Goal: Task Accomplishment & Management: Complete application form

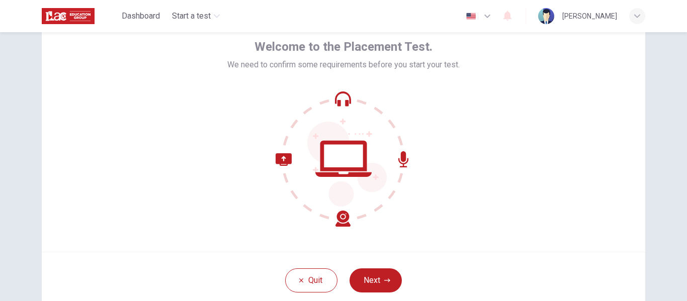
scroll to position [53, 0]
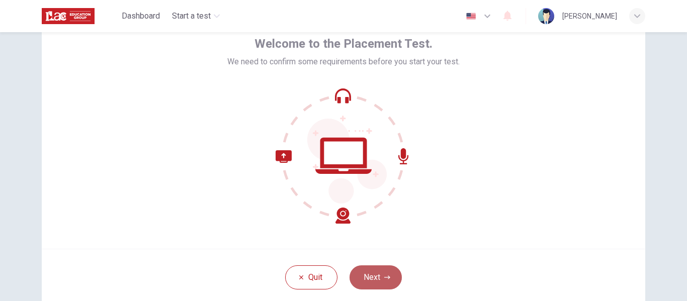
click at [380, 270] on button "Next" at bounding box center [376, 278] width 52 height 24
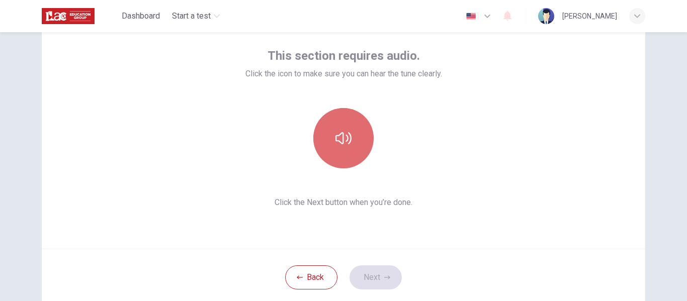
click at [345, 135] on icon "button" at bounding box center [344, 138] width 16 height 16
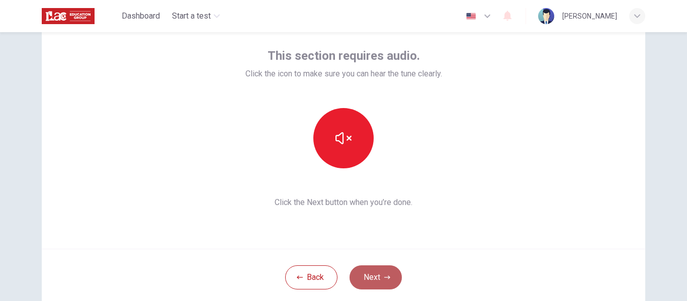
click at [364, 273] on button "Next" at bounding box center [376, 278] width 52 height 24
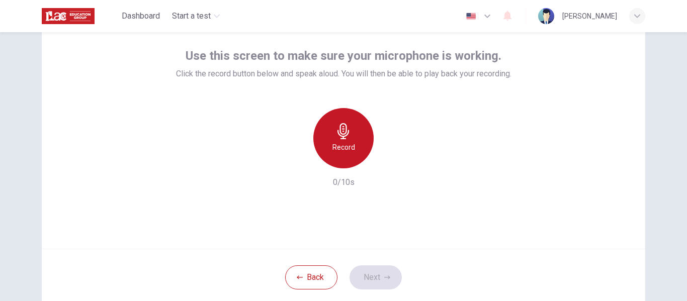
click at [347, 139] on div "Record" at bounding box center [343, 138] width 60 height 60
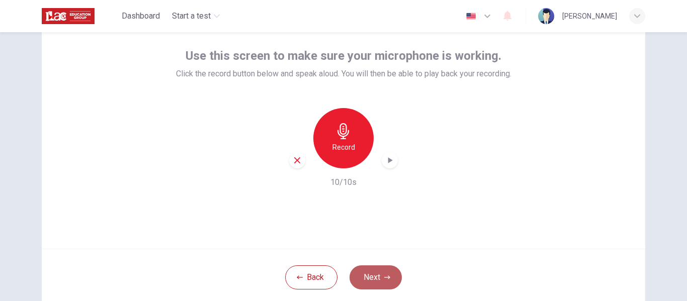
click at [372, 279] on button "Next" at bounding box center [376, 278] width 52 height 24
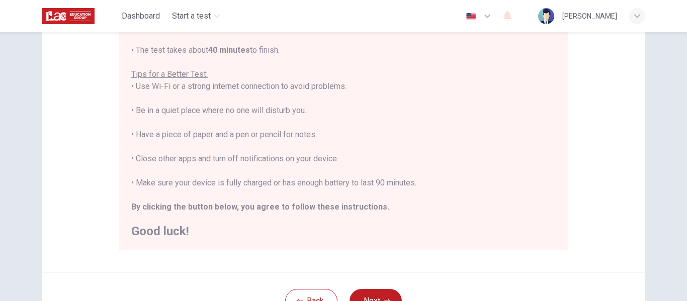
scroll to position [236, 0]
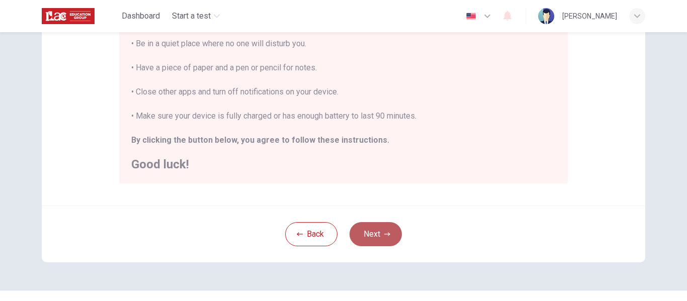
click at [366, 227] on button "Next" at bounding box center [376, 234] width 52 height 24
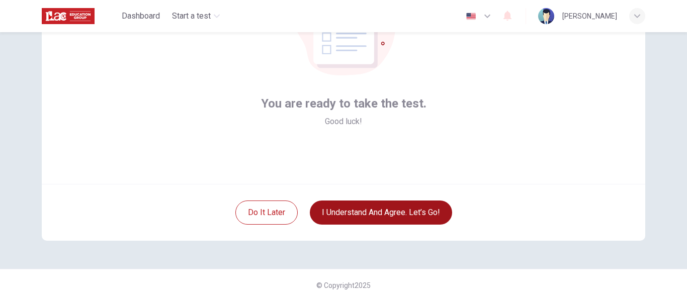
scroll to position [118, 0]
click at [357, 208] on button "I understand and agree. Let’s go!" at bounding box center [381, 213] width 142 height 24
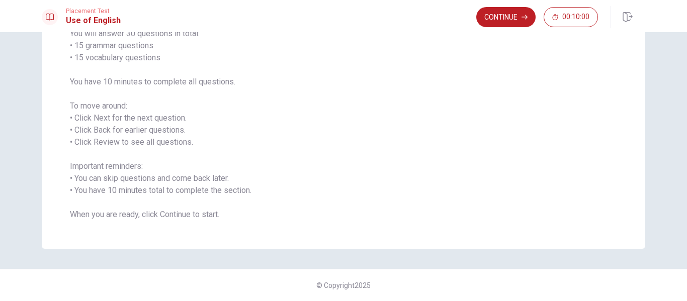
scroll to position [43, 0]
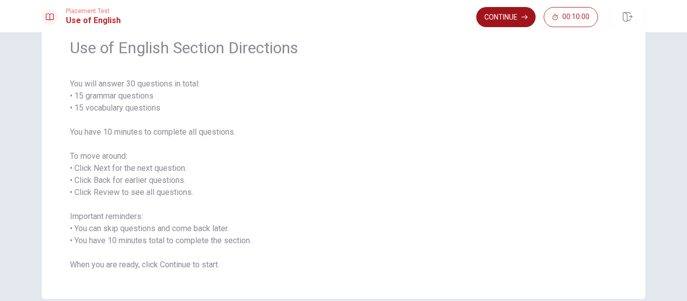
click at [502, 24] on button "Continue" at bounding box center [505, 17] width 59 height 20
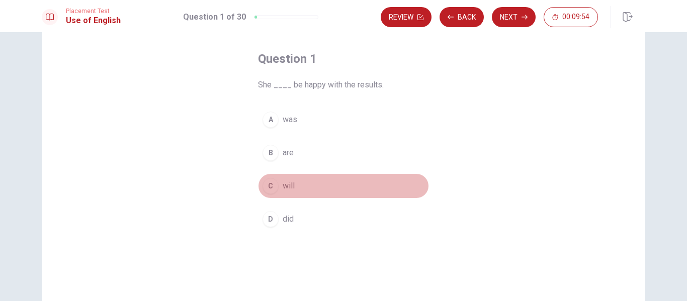
click at [268, 184] on div "C" at bounding box center [271, 186] width 16 height 16
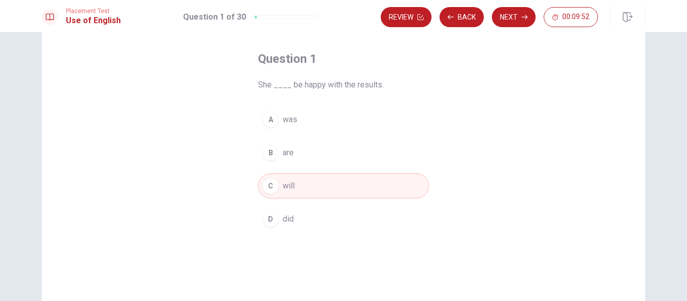
drag, startPoint x: 293, startPoint y: 188, endPoint x: 301, endPoint y: 97, distance: 92.0
click at [301, 97] on div "Question 1 She ____ be happy with the results. A was B are C will D did" at bounding box center [343, 141] width 211 height 213
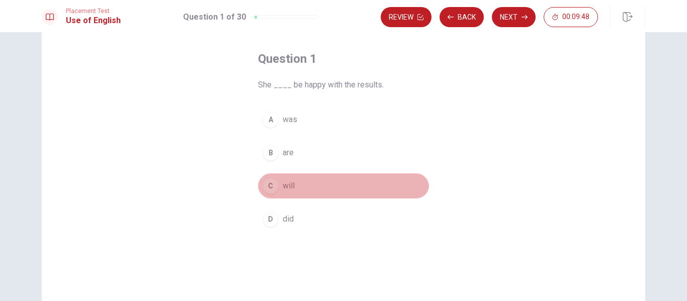
click at [341, 185] on button "C will" at bounding box center [343, 186] width 171 height 25
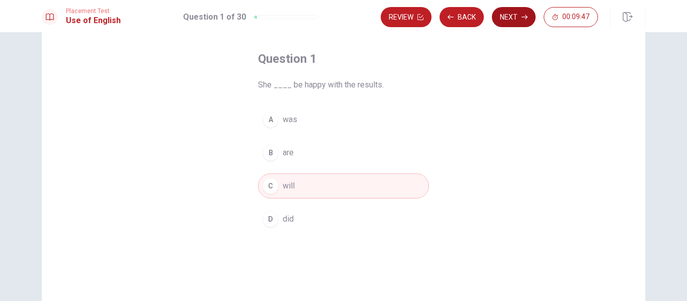
click at [518, 11] on button "Next" at bounding box center [514, 17] width 44 height 20
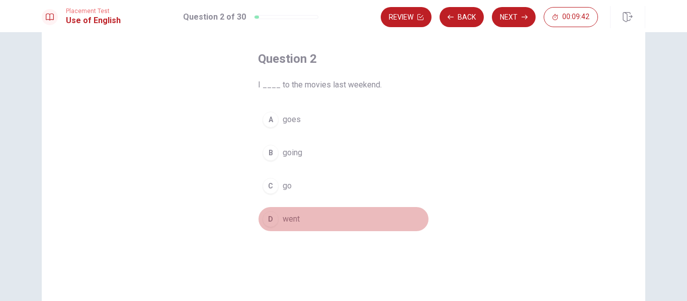
click at [267, 221] on div "D" at bounding box center [271, 219] width 16 height 16
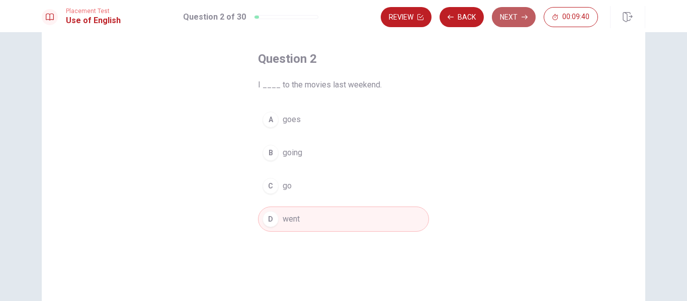
click at [519, 14] on button "Next" at bounding box center [514, 17] width 44 height 20
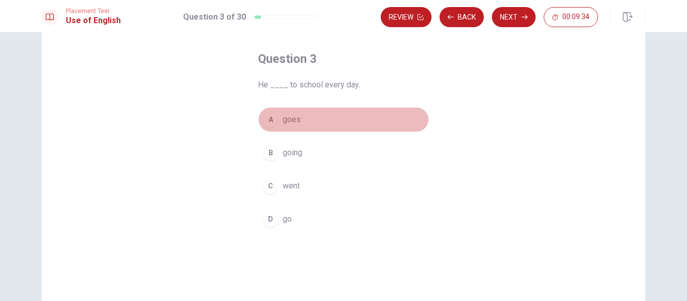
click at [292, 120] on span "goes" at bounding box center [292, 120] width 18 height 12
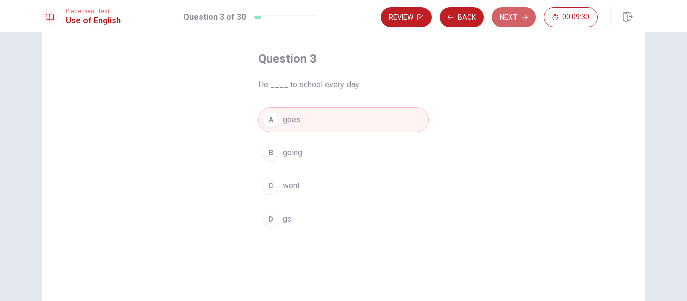
click at [514, 18] on button "Next" at bounding box center [514, 17] width 44 height 20
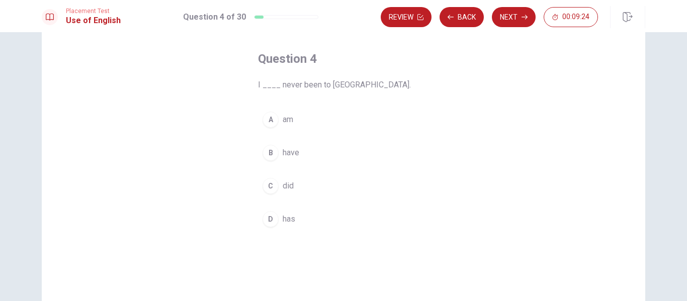
click at [283, 154] on span "have" at bounding box center [291, 153] width 17 height 12
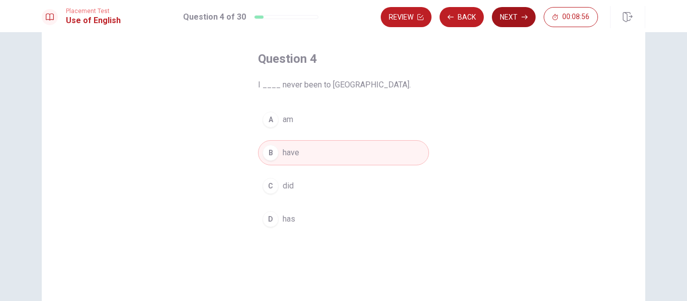
click at [517, 12] on button "Next" at bounding box center [514, 17] width 44 height 20
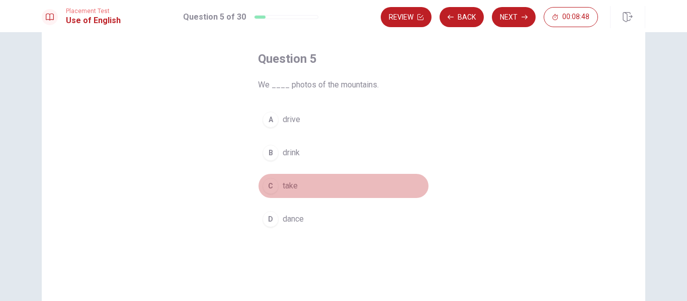
click at [293, 186] on span "take" at bounding box center [290, 186] width 15 height 12
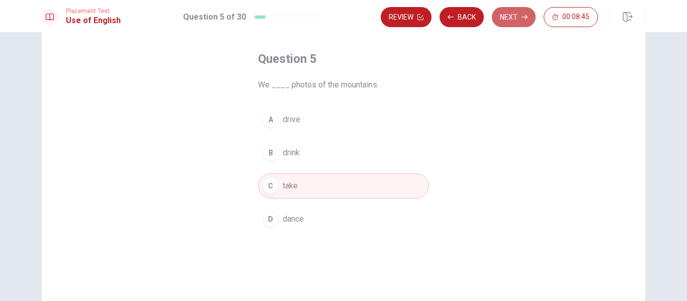
click at [505, 20] on button "Next" at bounding box center [514, 17] width 44 height 20
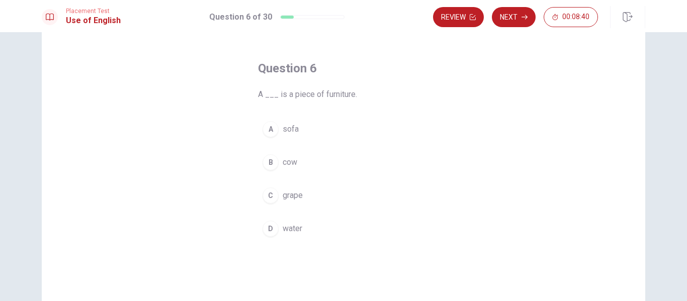
scroll to position [50, 0]
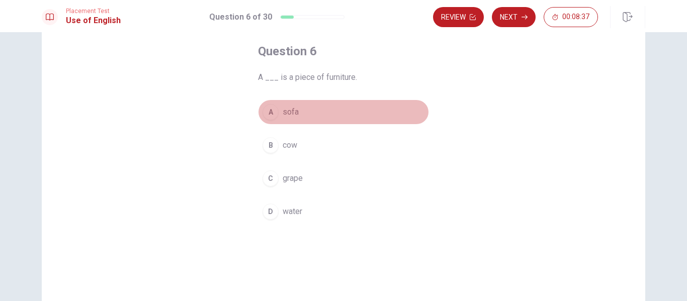
click at [293, 115] on span "sofa" at bounding box center [291, 112] width 16 height 12
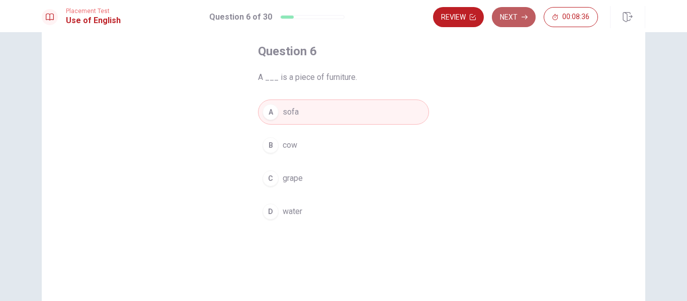
click at [516, 16] on button "Next" at bounding box center [514, 17] width 44 height 20
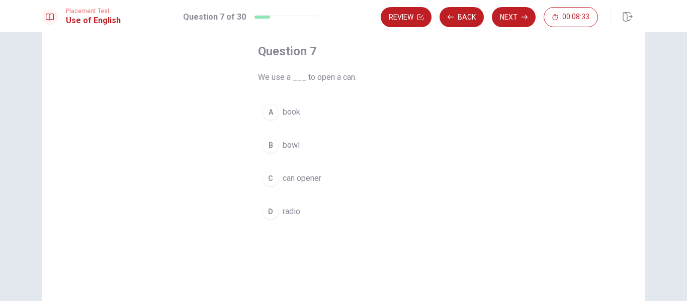
click at [307, 177] on span "can opener" at bounding box center [302, 179] width 39 height 12
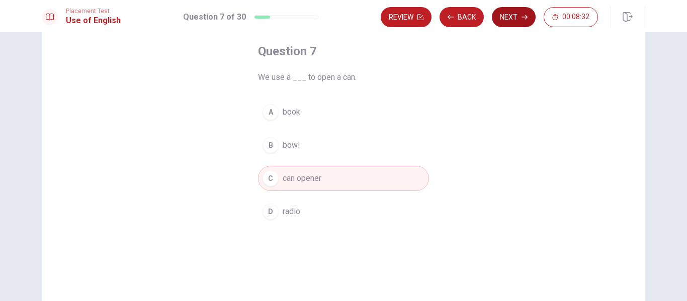
click at [517, 16] on button "Next" at bounding box center [514, 17] width 44 height 20
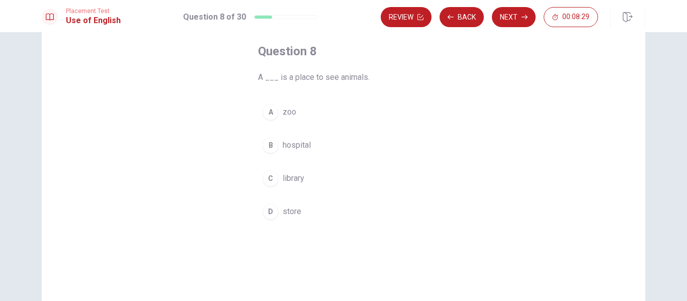
click at [320, 111] on button "A zoo" at bounding box center [343, 112] width 171 height 25
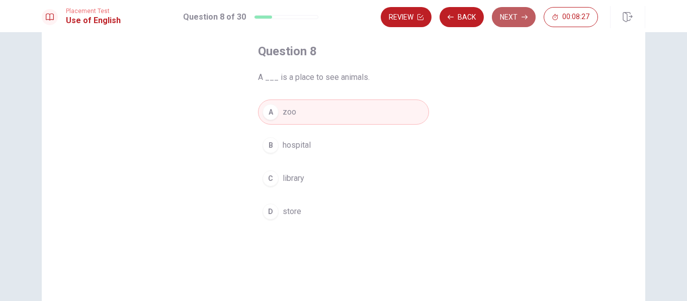
click at [516, 18] on button "Next" at bounding box center [514, 17] width 44 height 20
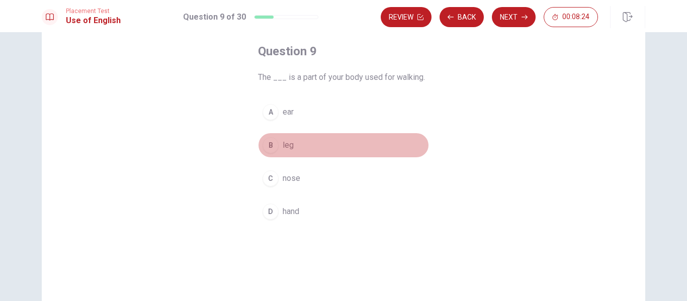
click at [309, 147] on button "B leg" at bounding box center [343, 145] width 171 height 25
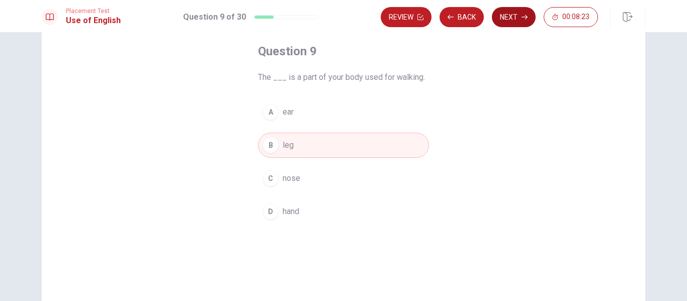
click at [509, 17] on button "Next" at bounding box center [514, 17] width 44 height 20
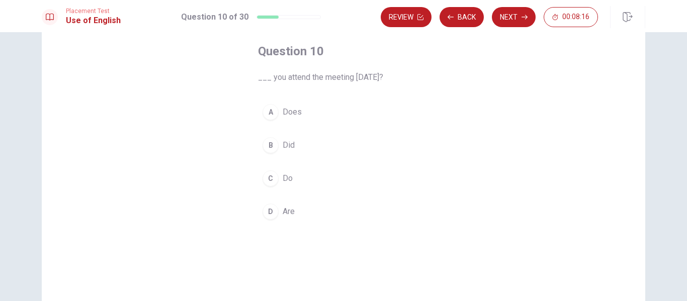
click at [312, 143] on button "B Did" at bounding box center [343, 145] width 171 height 25
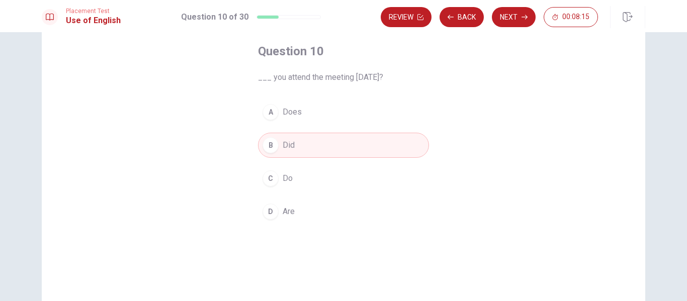
click at [517, 17] on button "Next" at bounding box center [514, 17] width 44 height 20
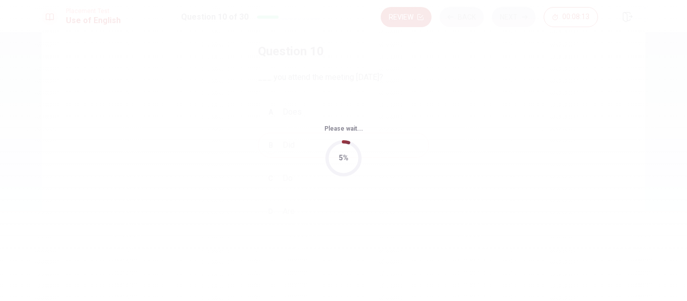
scroll to position [0, 0]
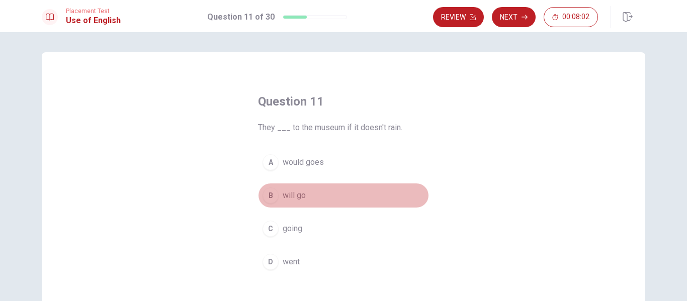
click at [326, 196] on button "B will go" at bounding box center [343, 195] width 171 height 25
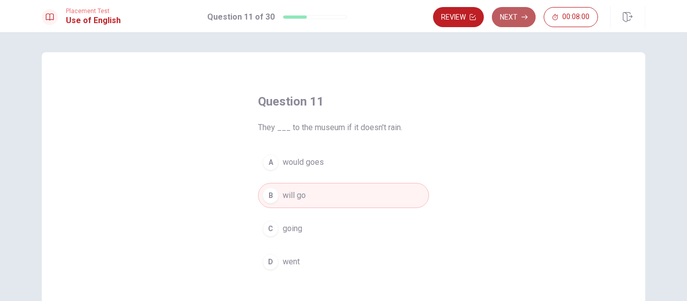
click at [508, 22] on button "Next" at bounding box center [514, 17] width 44 height 20
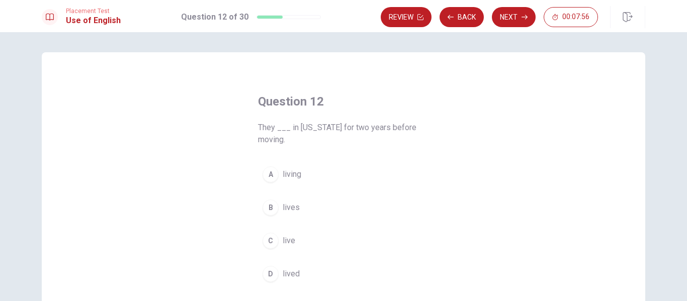
scroll to position [50, 0]
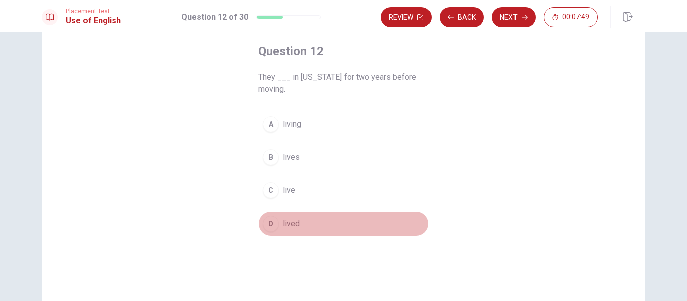
click at [313, 225] on button "D lived" at bounding box center [343, 223] width 171 height 25
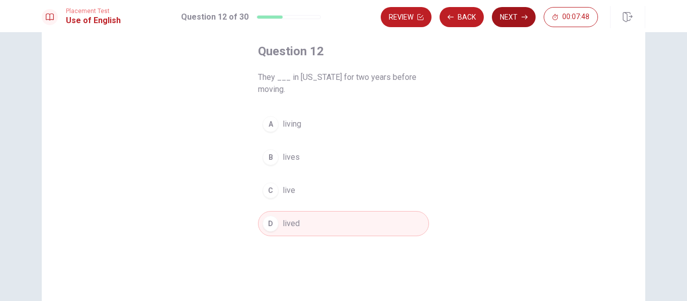
click at [517, 16] on button "Next" at bounding box center [514, 17] width 44 height 20
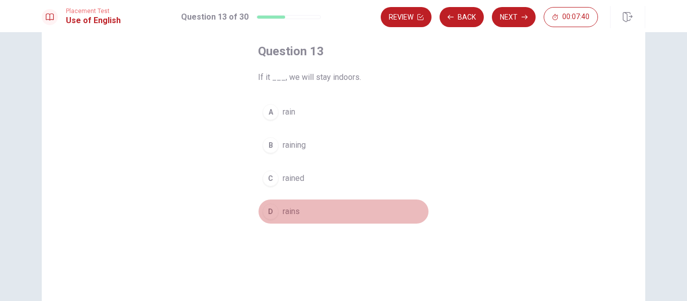
click at [308, 211] on button "D rains" at bounding box center [343, 211] width 171 height 25
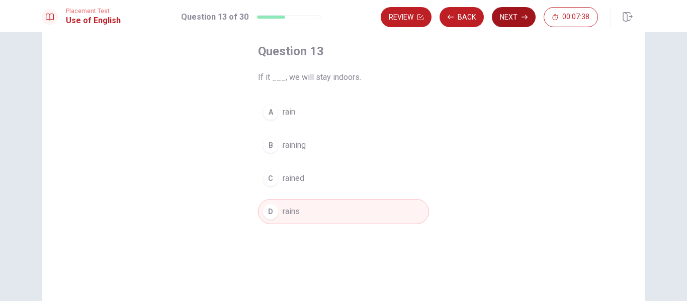
click at [513, 13] on button "Next" at bounding box center [514, 17] width 44 height 20
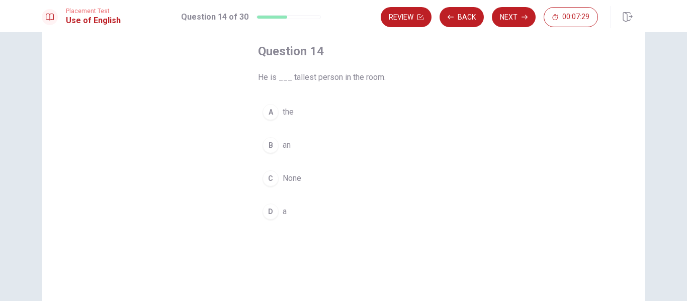
click at [307, 114] on button "A the" at bounding box center [343, 112] width 171 height 25
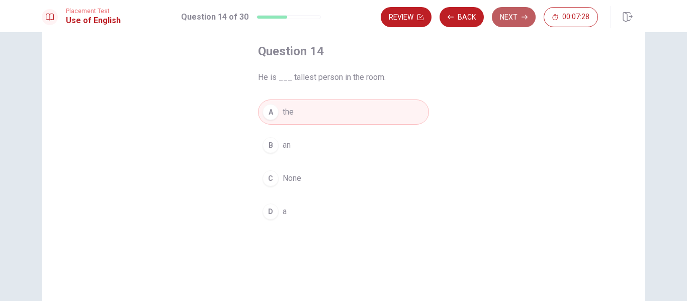
click at [505, 10] on button "Next" at bounding box center [514, 17] width 44 height 20
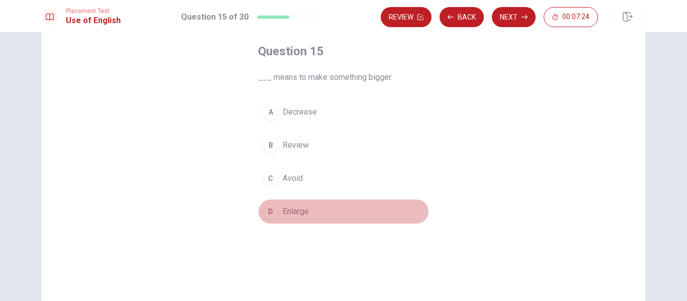
drag, startPoint x: 316, startPoint y: 213, endPoint x: 333, endPoint y: 195, distance: 24.6
click at [316, 212] on button "D Enlarge" at bounding box center [343, 211] width 171 height 25
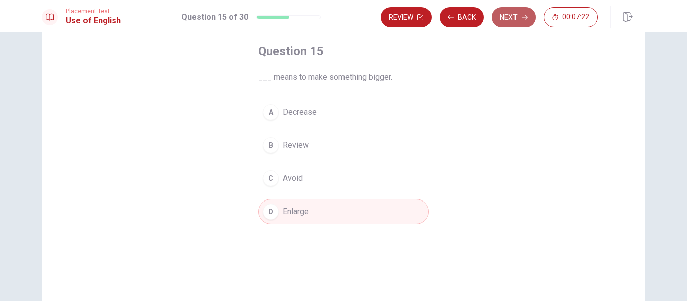
click at [524, 15] on icon "button" at bounding box center [525, 17] width 6 height 6
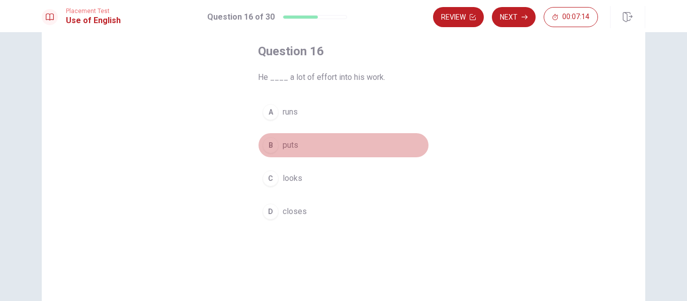
click at [295, 143] on span "puts" at bounding box center [291, 145] width 16 height 12
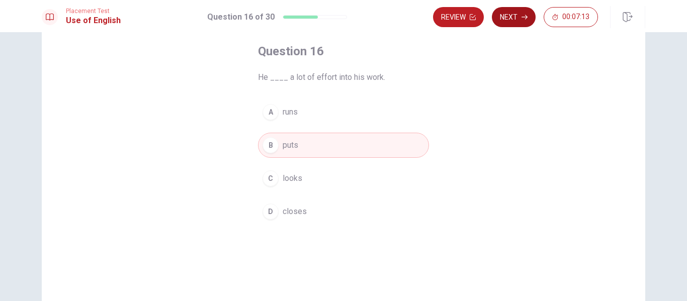
click at [522, 17] on icon "button" at bounding box center [525, 17] width 6 height 5
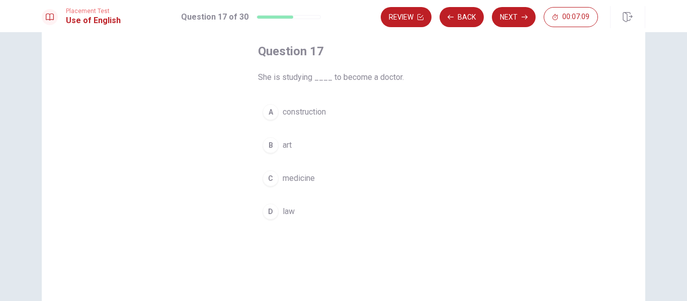
click at [283, 181] on span "medicine" at bounding box center [299, 179] width 32 height 12
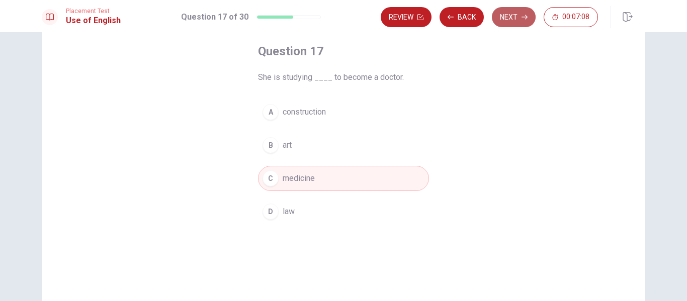
click at [504, 22] on button "Next" at bounding box center [514, 17] width 44 height 20
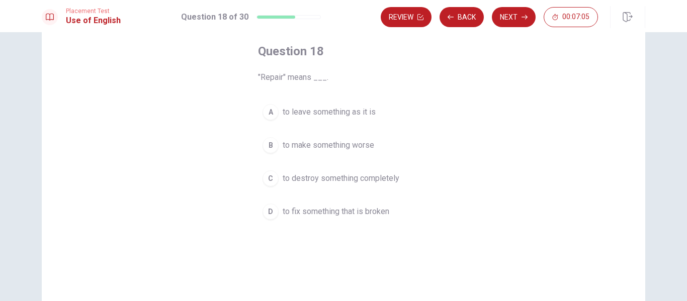
click at [339, 209] on span "to fix something that is broken" at bounding box center [336, 212] width 107 height 12
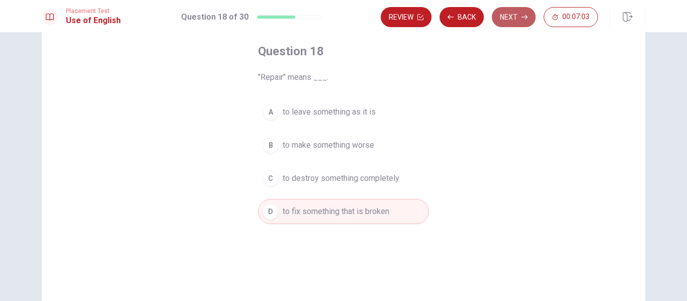
click at [519, 21] on button "Next" at bounding box center [514, 17] width 44 height 20
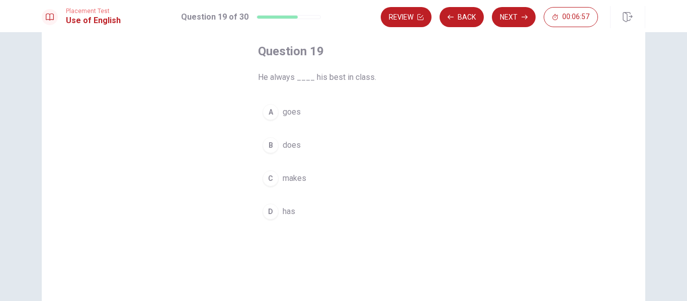
click at [302, 143] on button "B does" at bounding box center [343, 145] width 171 height 25
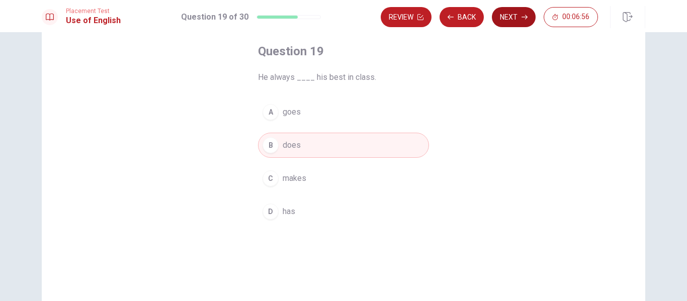
click at [513, 19] on button "Next" at bounding box center [514, 17] width 44 height 20
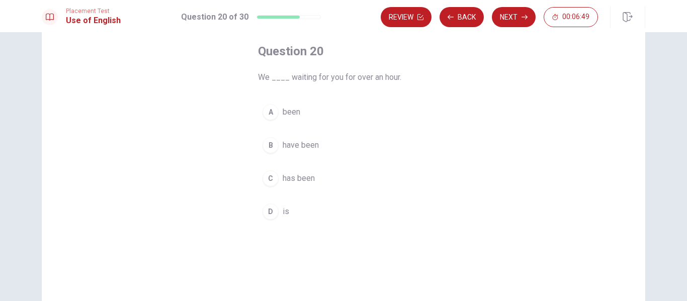
click at [322, 146] on button "B have been" at bounding box center [343, 145] width 171 height 25
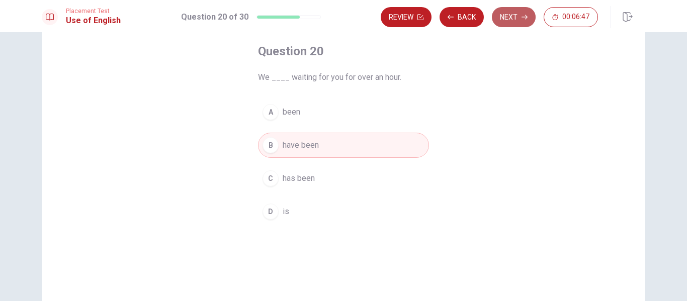
click at [501, 20] on button "Next" at bounding box center [514, 17] width 44 height 20
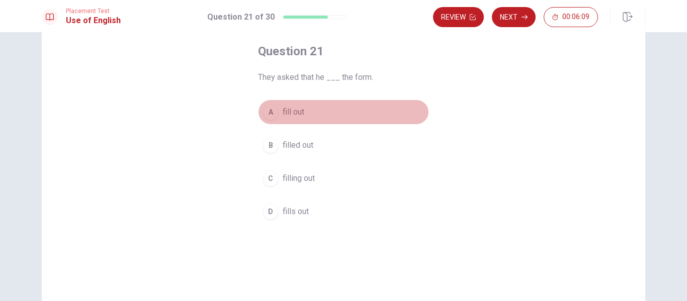
click at [293, 113] on span "fill out" at bounding box center [294, 112] width 22 height 12
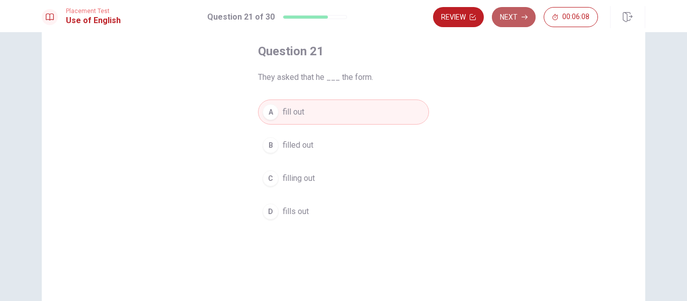
click at [517, 18] on button "Next" at bounding box center [514, 17] width 44 height 20
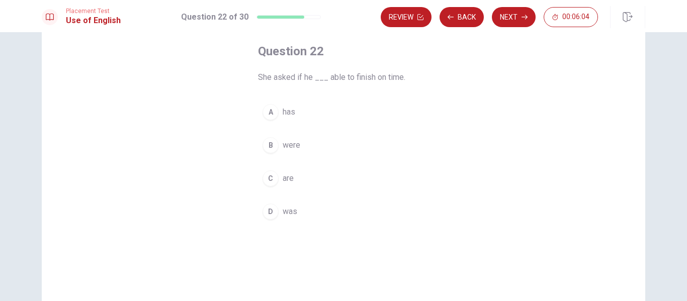
click at [295, 210] on button "D was" at bounding box center [343, 211] width 171 height 25
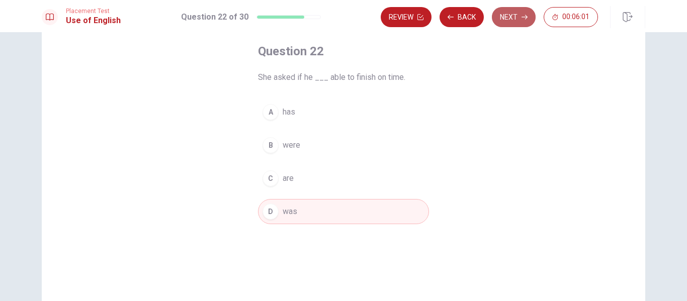
click at [512, 20] on button "Next" at bounding box center [514, 17] width 44 height 20
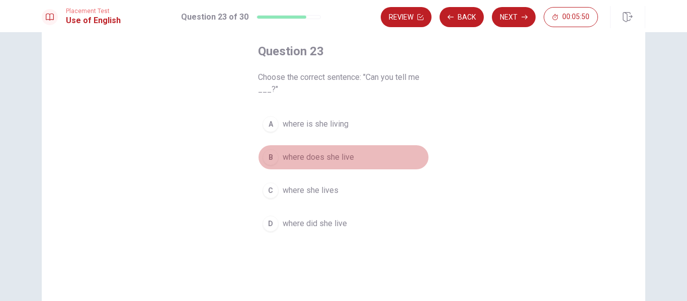
click at [340, 161] on span "where does she live" at bounding box center [318, 157] width 71 height 12
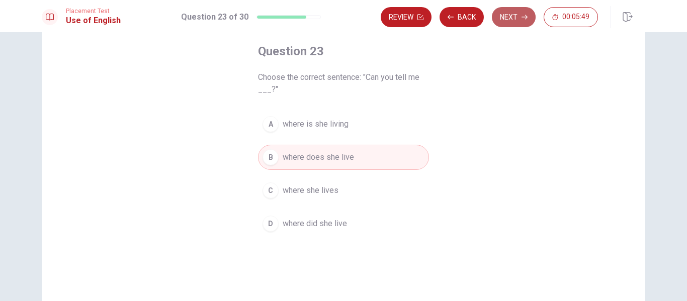
click at [505, 21] on button "Next" at bounding box center [514, 17] width 44 height 20
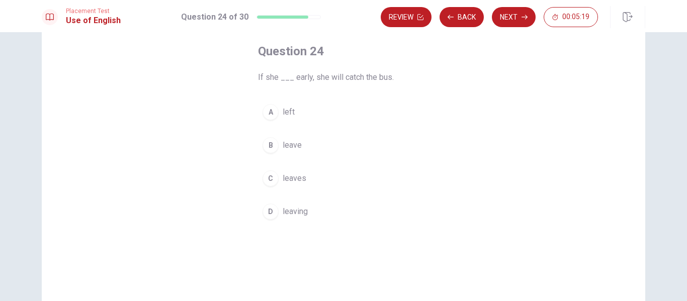
click at [299, 181] on span "leaves" at bounding box center [295, 179] width 24 height 12
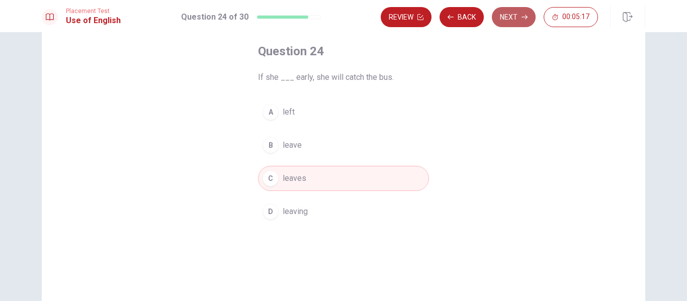
click at [523, 23] on button "Next" at bounding box center [514, 17] width 44 height 20
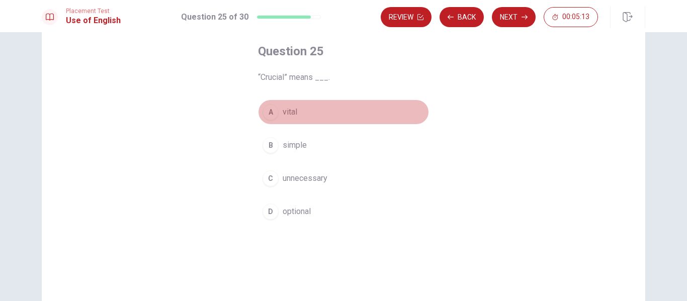
click at [319, 109] on button "A vital" at bounding box center [343, 112] width 171 height 25
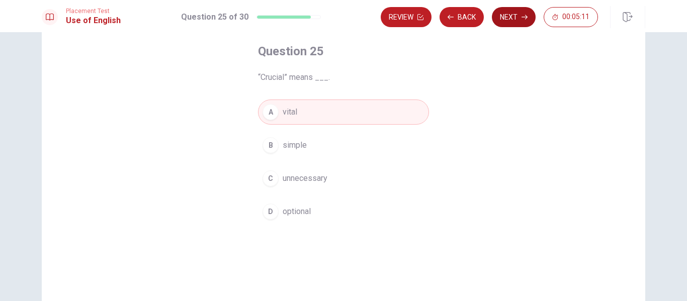
click at [511, 15] on button "Next" at bounding box center [514, 17] width 44 height 20
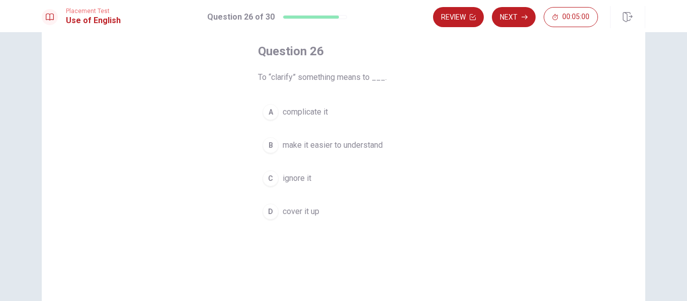
click at [351, 144] on span "make it easier to understand" at bounding box center [333, 145] width 100 height 12
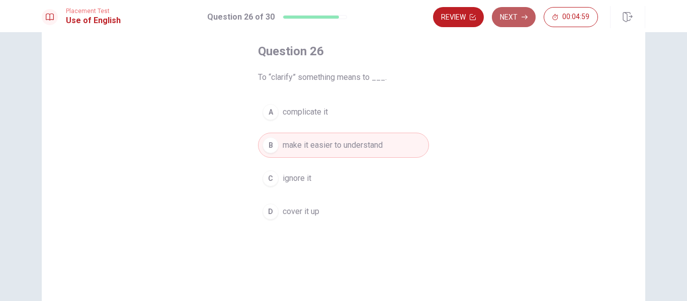
click at [509, 18] on button "Next" at bounding box center [514, 17] width 44 height 20
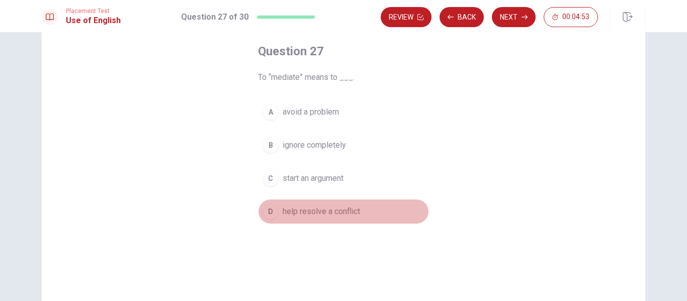
click at [338, 213] on span "help resolve a conflict" at bounding box center [321, 212] width 77 height 12
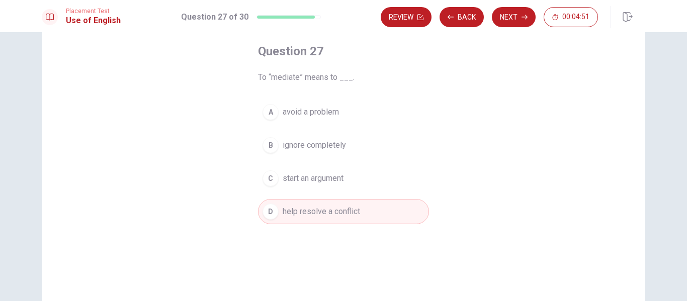
click at [505, 19] on button "Next" at bounding box center [514, 17] width 44 height 20
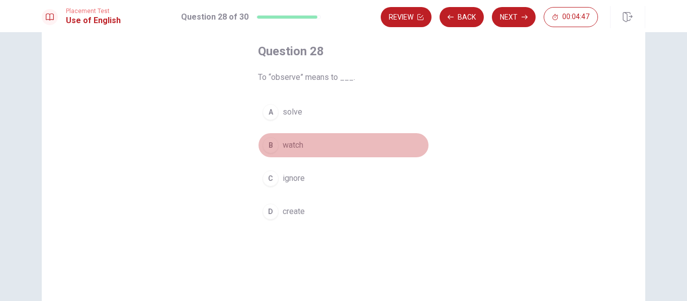
click at [287, 143] on span "watch" at bounding box center [293, 145] width 21 height 12
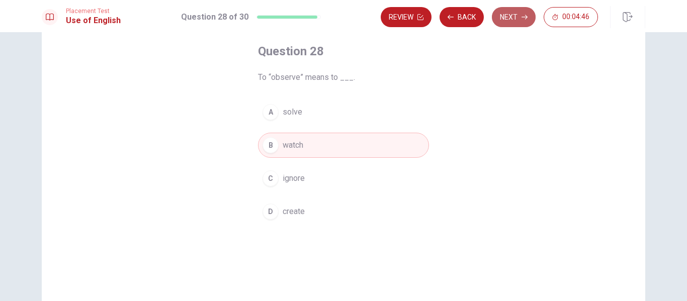
click at [511, 18] on button "Next" at bounding box center [514, 17] width 44 height 20
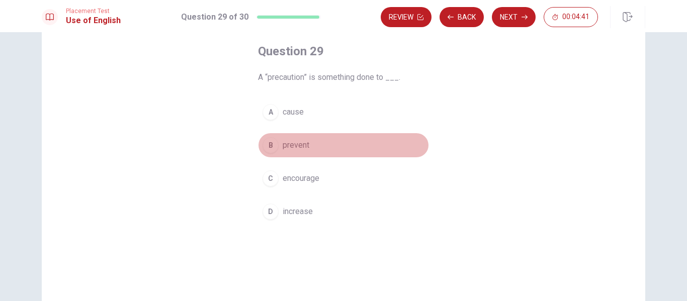
click at [296, 144] on span "prevent" at bounding box center [296, 145] width 27 height 12
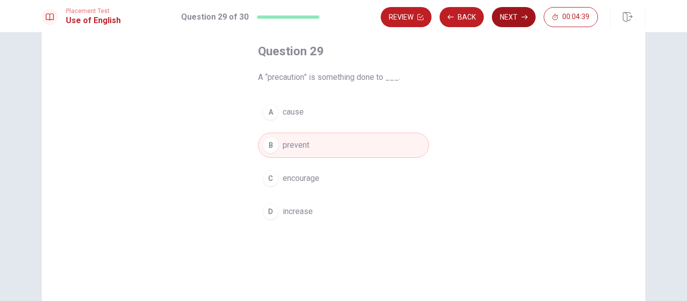
click at [516, 18] on button "Next" at bounding box center [514, 17] width 44 height 20
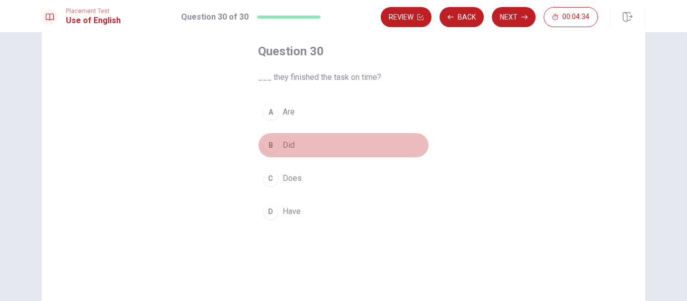
click at [308, 144] on button "B Did" at bounding box center [343, 145] width 171 height 25
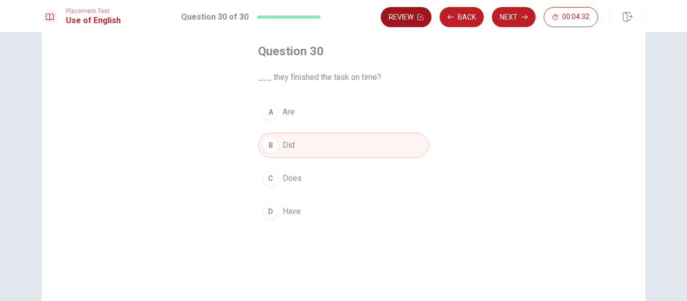
click at [421, 16] on icon "button" at bounding box center [421, 17] width 6 height 6
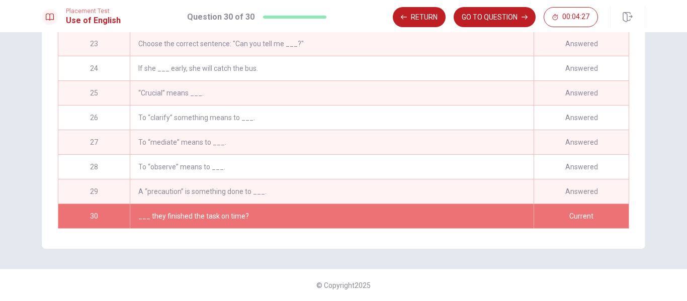
scroll to position [519, 0]
click at [421, 27] on div "Return GO TO QUESTION 00:04:25" at bounding box center [519, 17] width 253 height 22
click at [420, 22] on button "Return" at bounding box center [419, 17] width 53 height 20
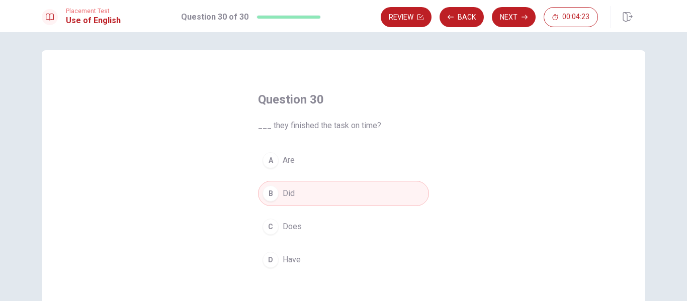
scroll to position [0, 0]
click at [514, 11] on button "Next" at bounding box center [514, 17] width 44 height 20
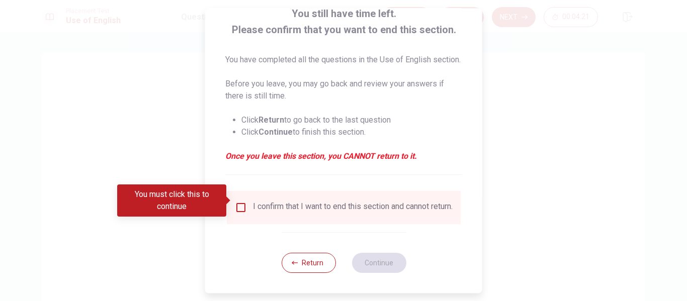
scroll to position [86, 0]
click at [242, 202] on input "You must click this to continue" at bounding box center [241, 208] width 12 height 12
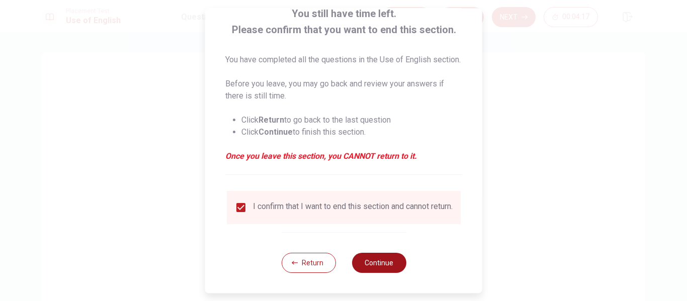
click at [372, 263] on button "Continue" at bounding box center [379, 263] width 54 height 20
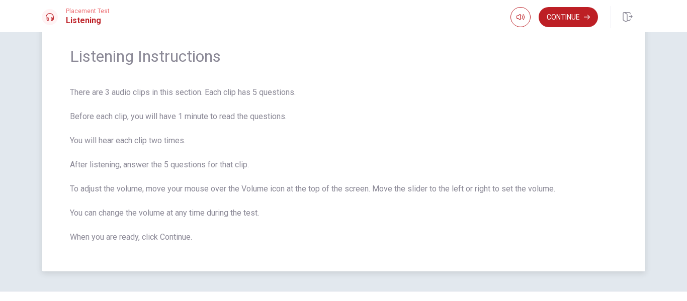
scroll to position [50, 0]
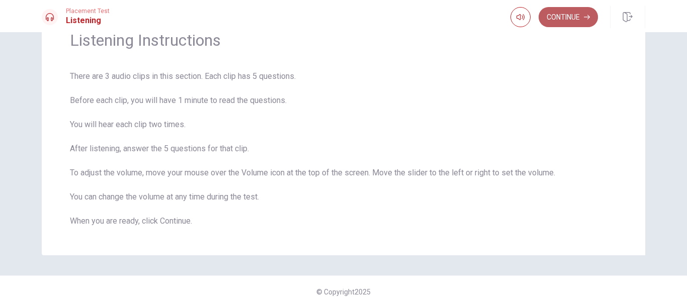
click at [566, 22] on button "Continue" at bounding box center [568, 17] width 59 height 20
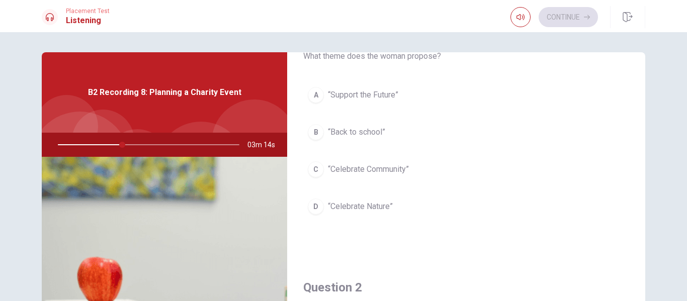
click at [368, 172] on span "“Celebrate Community”" at bounding box center [368, 169] width 81 height 12
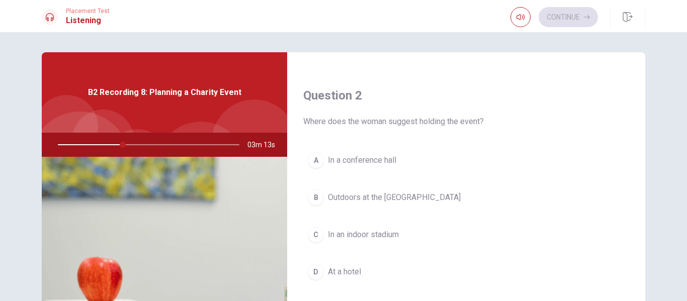
scroll to position [252, 0]
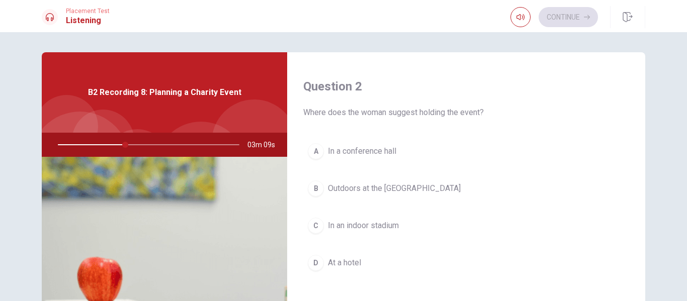
click at [382, 188] on span "Outdoors at the [GEOGRAPHIC_DATA]" at bounding box center [394, 189] width 133 height 12
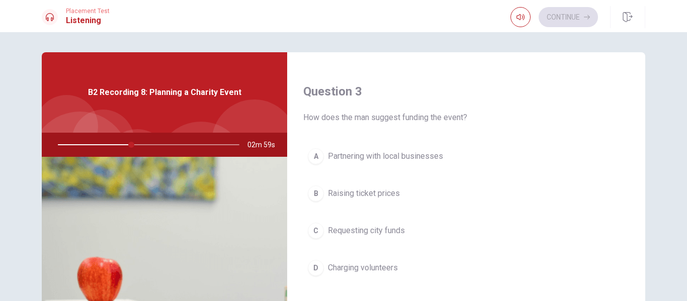
scroll to position [503, 0]
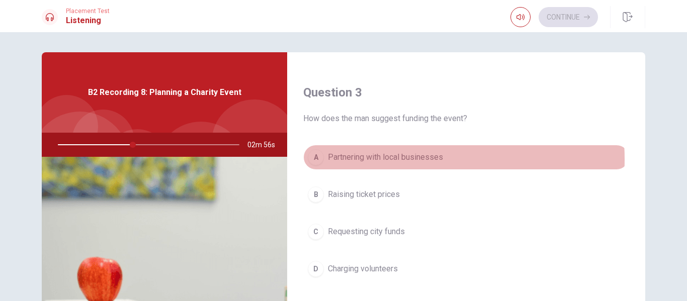
click at [373, 159] on span "Partnering with local businesses" at bounding box center [385, 157] width 115 height 12
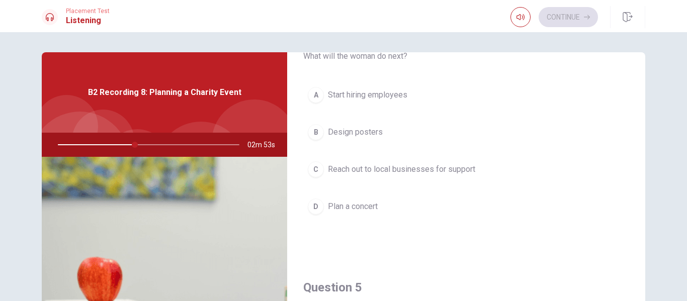
scroll to position [805, 0]
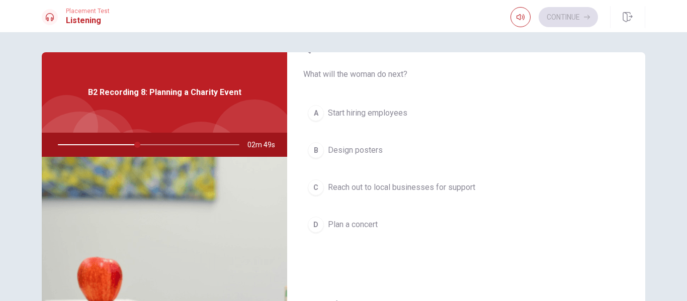
click at [376, 193] on span "Reach out to local businesses for support" at bounding box center [401, 188] width 147 height 12
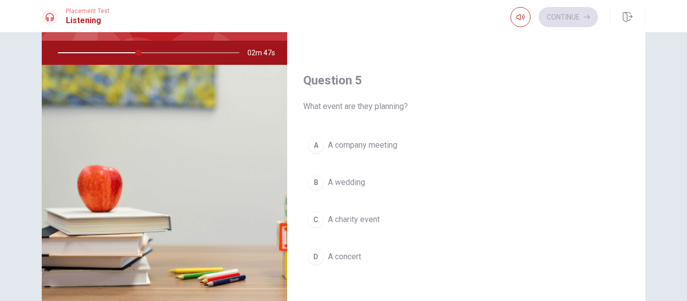
scroll to position [101, 0]
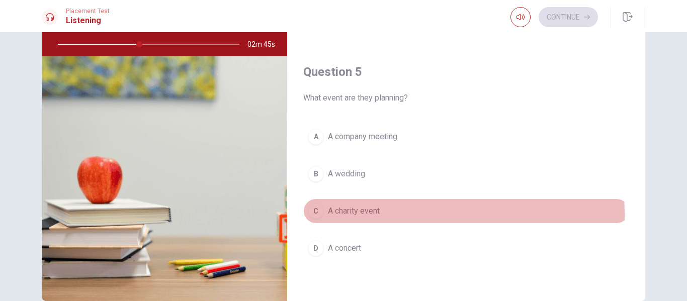
click at [367, 215] on span "A charity event" at bounding box center [354, 211] width 52 height 12
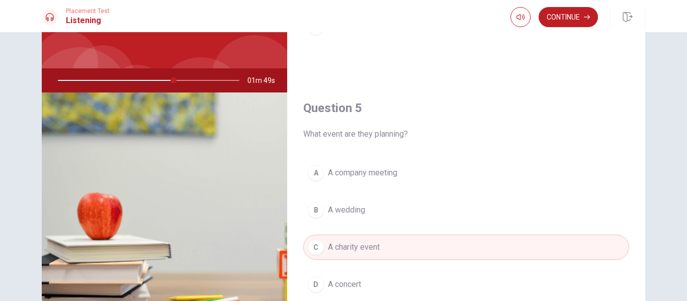
scroll to position [151, 0]
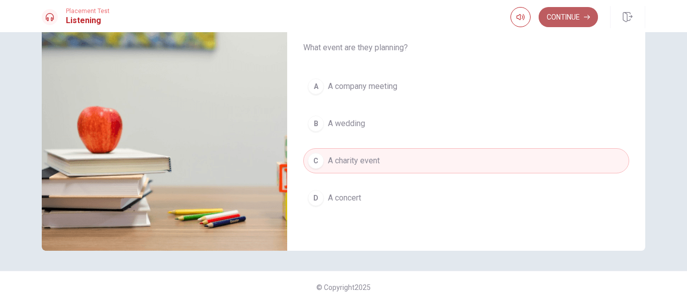
click at [561, 21] on button "Continue" at bounding box center [568, 17] width 59 height 20
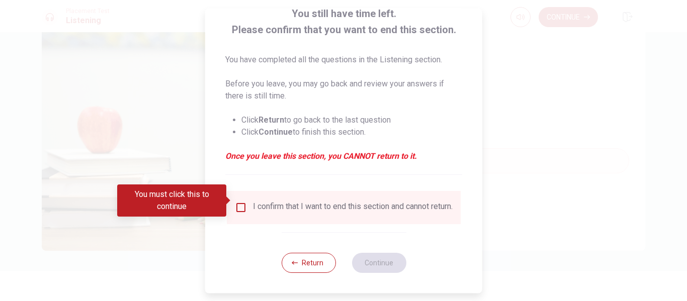
scroll to position [74, 0]
click at [243, 202] on input "You must click this to continue" at bounding box center [241, 208] width 12 height 12
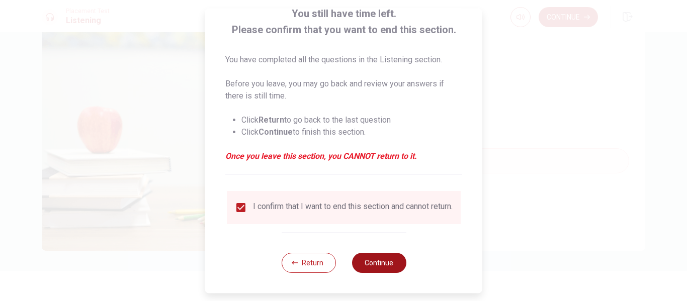
click at [376, 261] on button "Continue" at bounding box center [379, 263] width 54 height 20
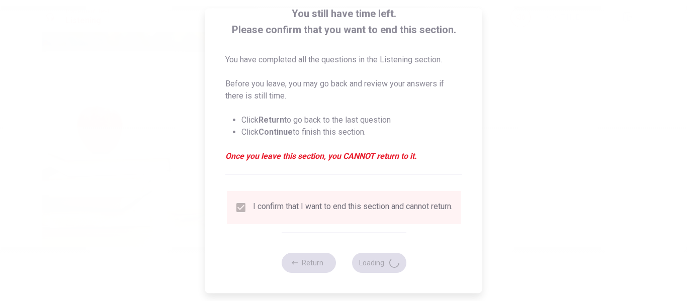
type input "67"
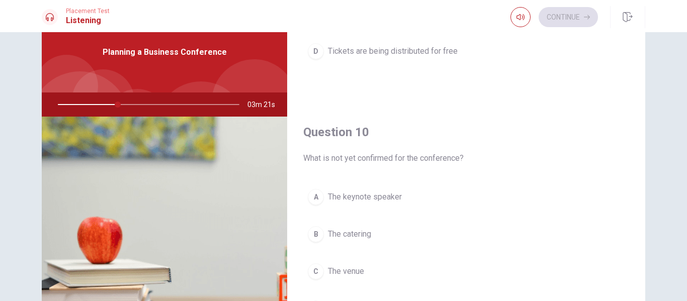
scroll to position [101, 0]
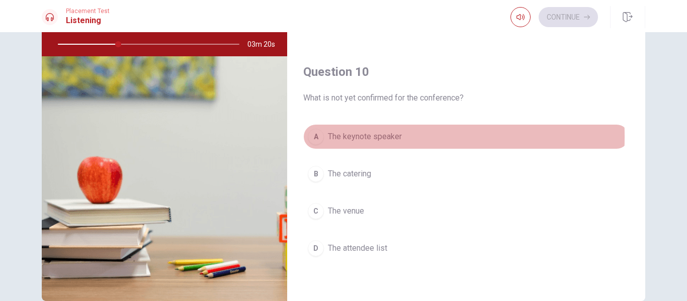
click at [323, 137] on button "A The keynote speaker" at bounding box center [466, 136] width 326 height 25
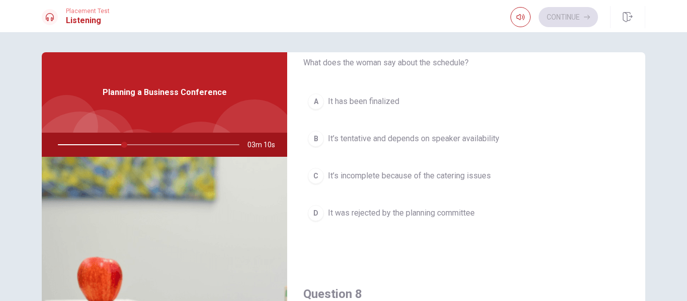
scroll to position [302, 0]
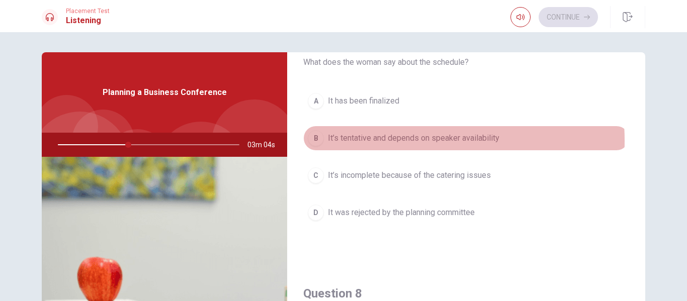
click at [385, 141] on span "It’s tentative and depends on speaker availability" at bounding box center [414, 138] width 172 height 12
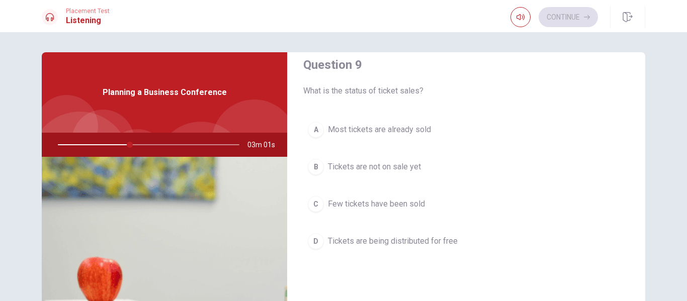
scroll to position [805, 0]
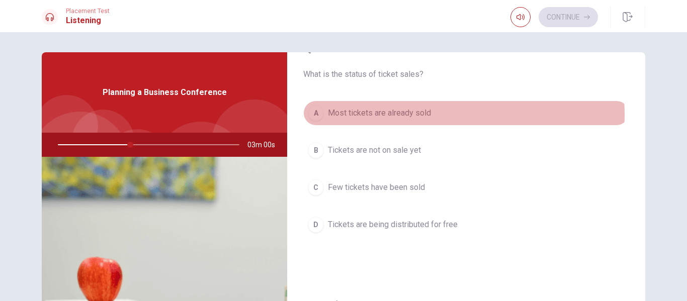
click at [387, 115] on span "Most tickets are already sold" at bounding box center [379, 113] width 103 height 12
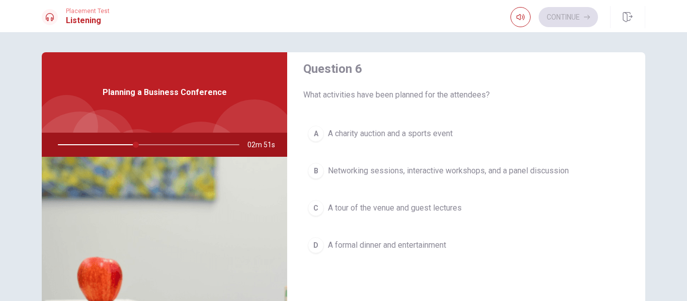
scroll to position [0, 0]
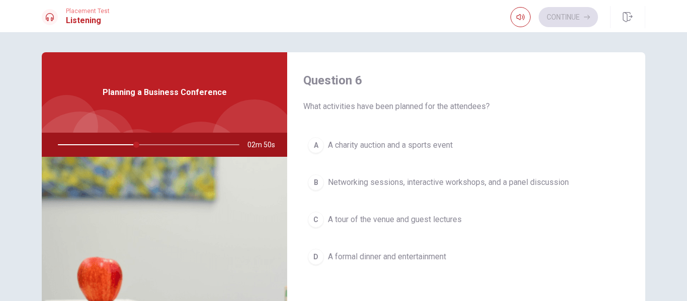
click at [390, 186] on span "Networking sessions, interactive workshops, and a panel discussion" at bounding box center [448, 183] width 241 height 12
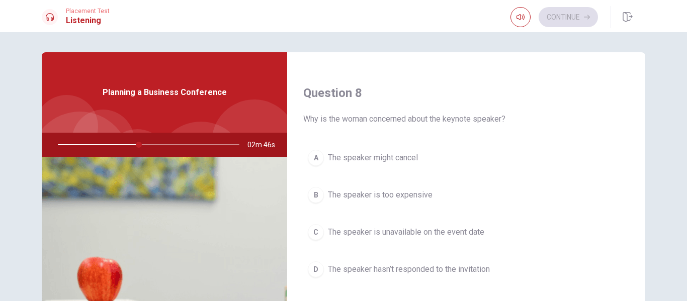
scroll to position [503, 0]
click at [386, 269] on span "The speaker hasn’t responded to the invitation" at bounding box center [409, 269] width 162 height 12
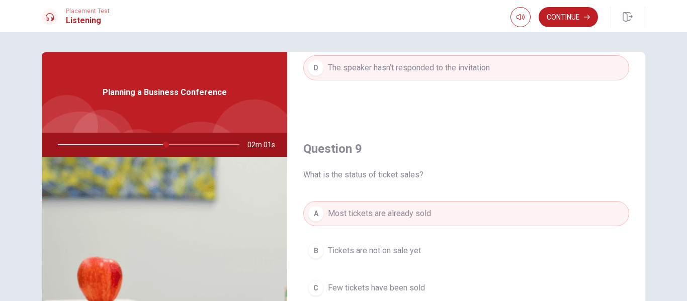
scroll to position [938, 0]
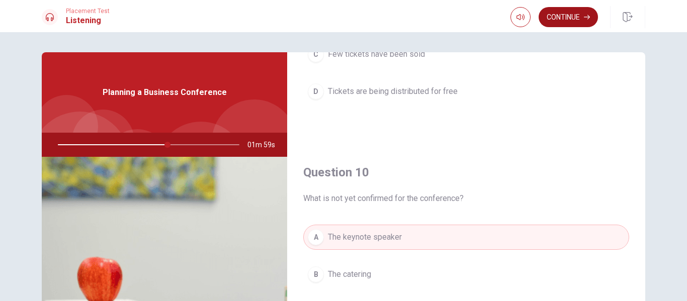
click at [563, 17] on button "Continue" at bounding box center [568, 17] width 59 height 20
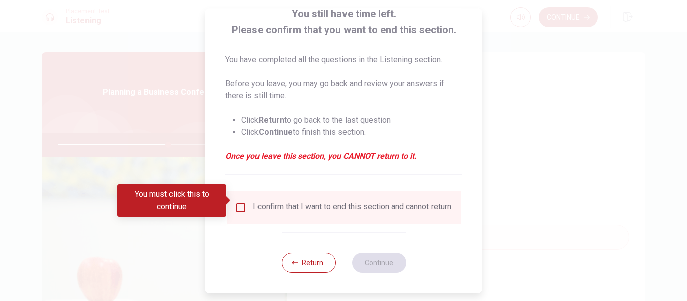
scroll to position [74, 0]
click at [296, 208] on div "I confirm that I want to end this section and cannot return." at bounding box center [353, 208] width 200 height 12
click at [239, 207] on div "I confirm that I want to end this section and cannot return." at bounding box center [344, 208] width 218 height 12
click at [236, 202] on input "You must click this to continue" at bounding box center [241, 208] width 12 height 12
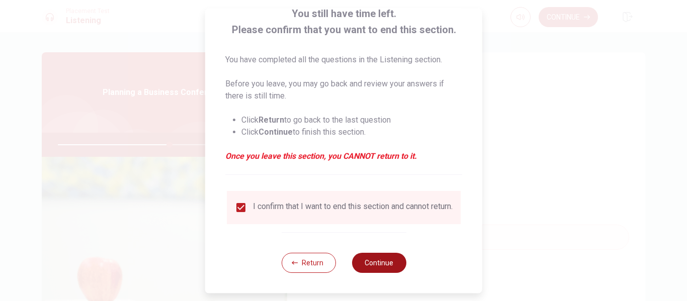
click at [385, 262] on button "Continue" at bounding box center [379, 263] width 54 height 20
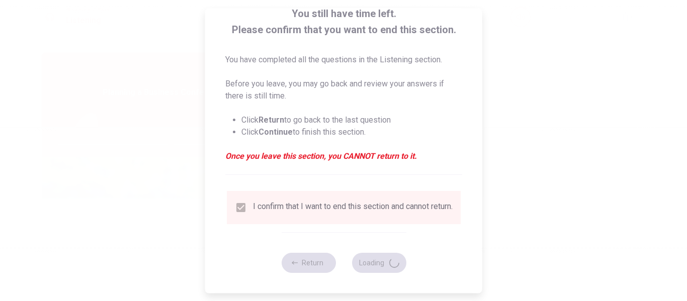
type input "63"
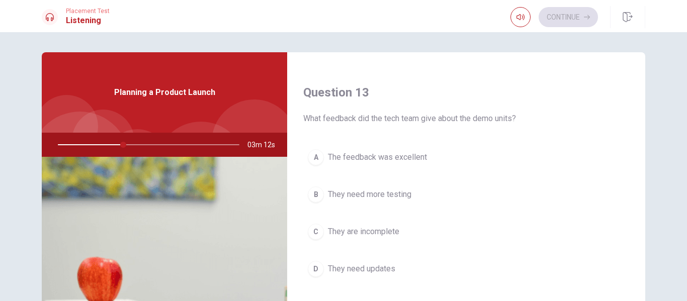
scroll to position [553, 0]
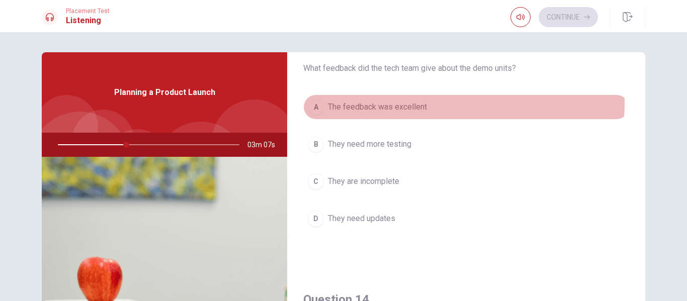
click at [382, 104] on span "The feedback was excellent" at bounding box center [377, 107] width 99 height 12
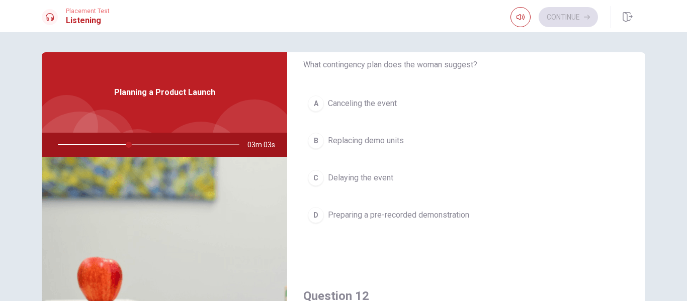
scroll to position [0, 0]
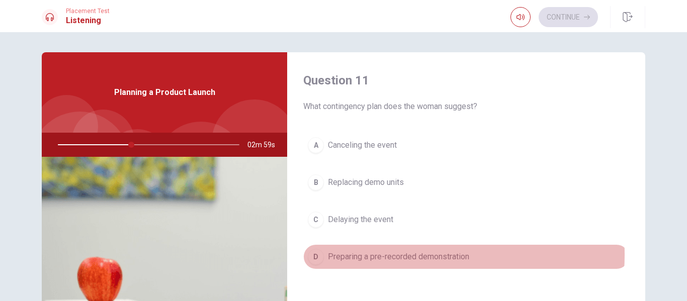
click at [367, 255] on span "Preparing a pre-recorded demonstration" at bounding box center [398, 257] width 141 height 12
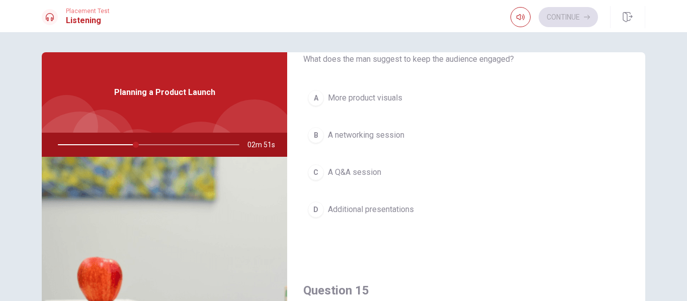
scroll to position [805, 0]
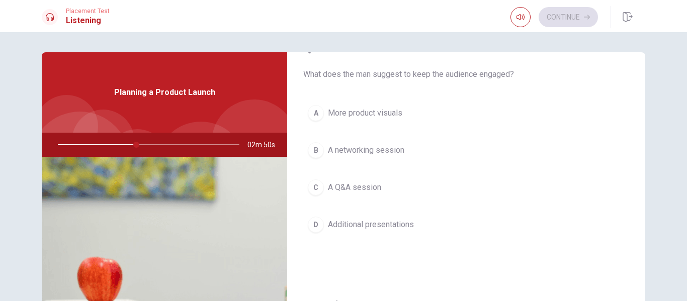
click at [368, 190] on span "A Q&A session" at bounding box center [354, 188] width 53 height 12
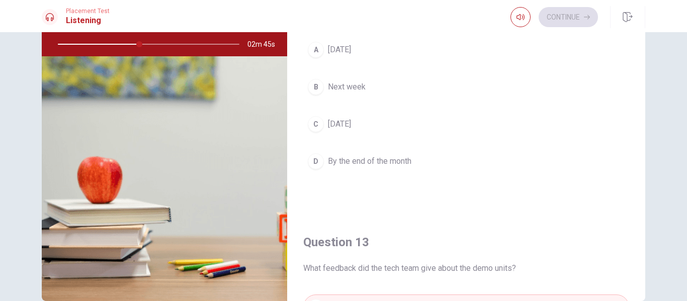
scroll to position [184, 0]
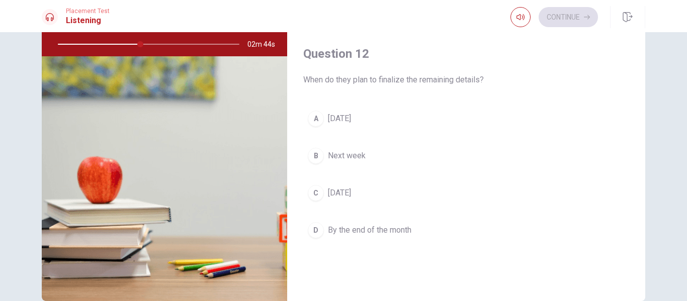
click at [351, 193] on span "[DATE]" at bounding box center [339, 193] width 23 height 12
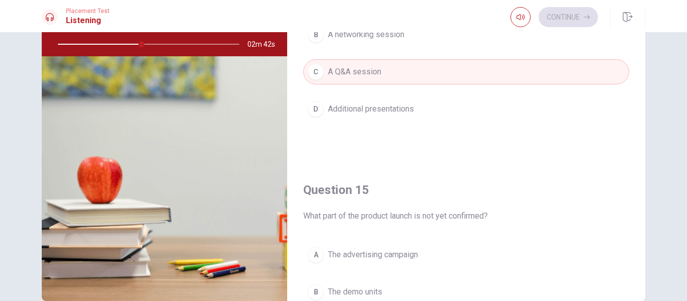
scroll to position [938, 0]
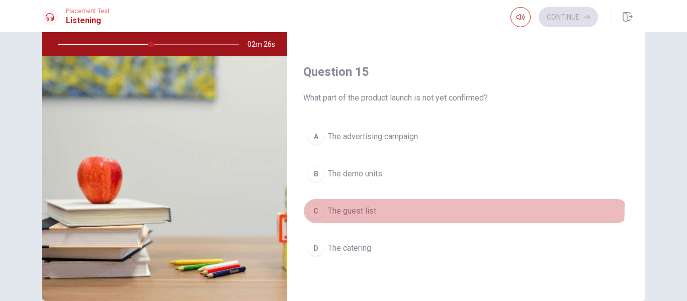
click at [357, 207] on span "The guest list" at bounding box center [352, 211] width 48 height 12
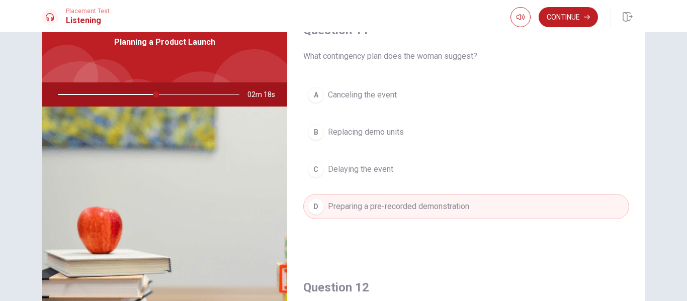
scroll to position [0, 0]
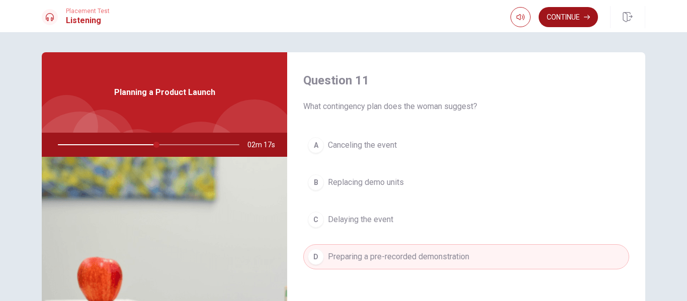
click at [567, 15] on button "Continue" at bounding box center [568, 17] width 59 height 20
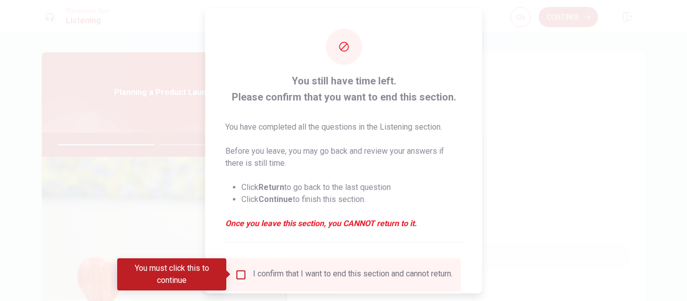
click at [237, 277] on input "You must click this to continue" at bounding box center [241, 275] width 12 height 12
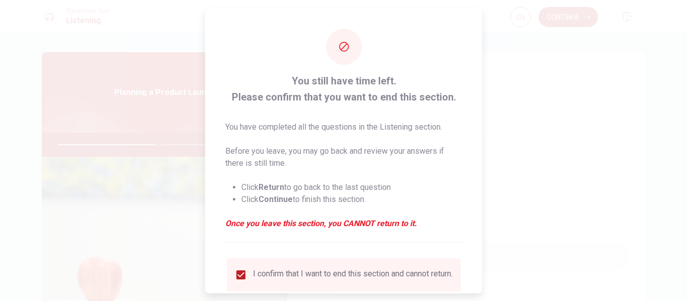
scroll to position [74, 0]
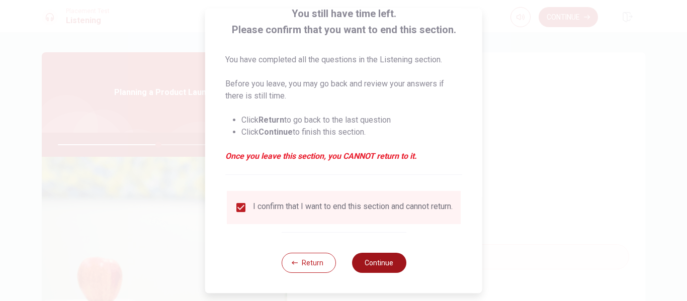
click at [372, 266] on button "Continue" at bounding box center [379, 263] width 54 height 20
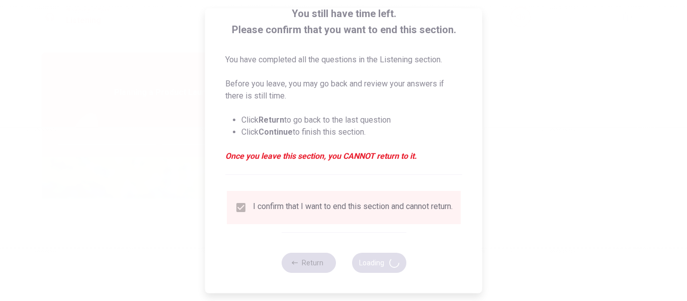
type input "56"
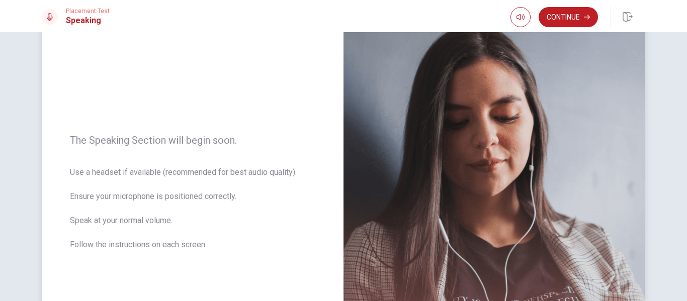
scroll to position [0, 0]
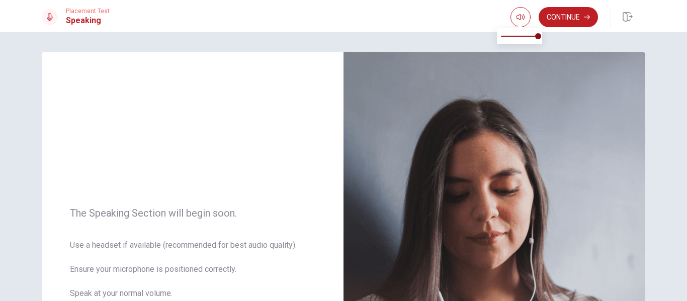
click at [518, 23] on span at bounding box center [520, 26] width 8 height 6
click at [546, 20] on button "Continue" at bounding box center [568, 17] width 59 height 20
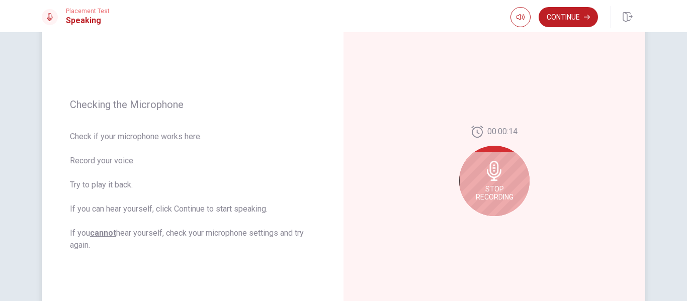
scroll to position [101, 0]
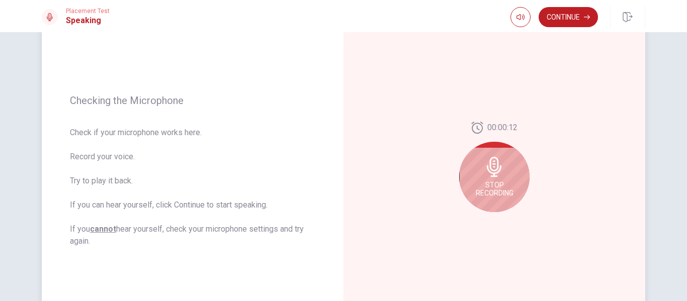
click at [476, 189] on span "Stop Recording" at bounding box center [495, 189] width 38 height 16
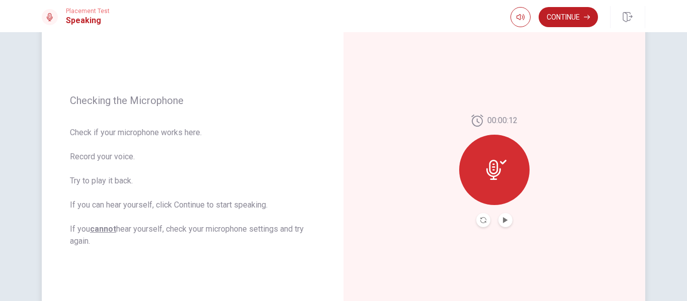
click at [479, 183] on div at bounding box center [494, 170] width 70 height 70
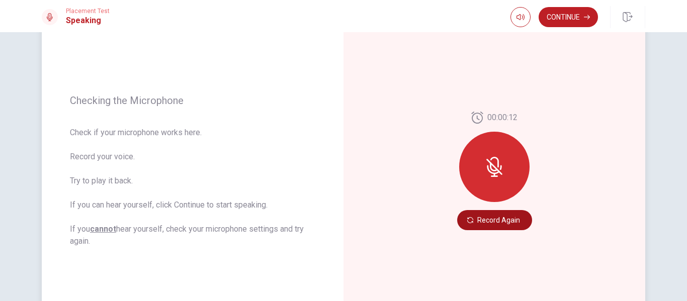
click at [474, 223] on button "Record Again" at bounding box center [494, 220] width 75 height 20
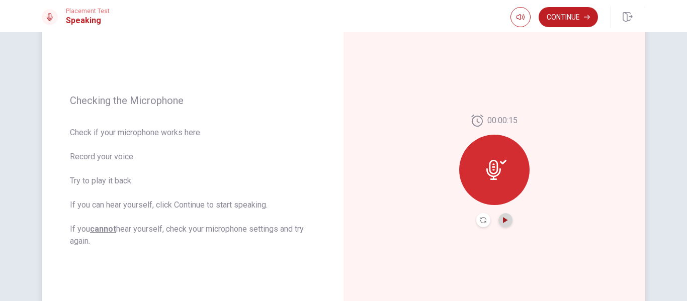
click at [503, 220] on icon "Play Audio" at bounding box center [505, 220] width 5 height 6
click at [568, 21] on button "Continue" at bounding box center [568, 17] width 59 height 20
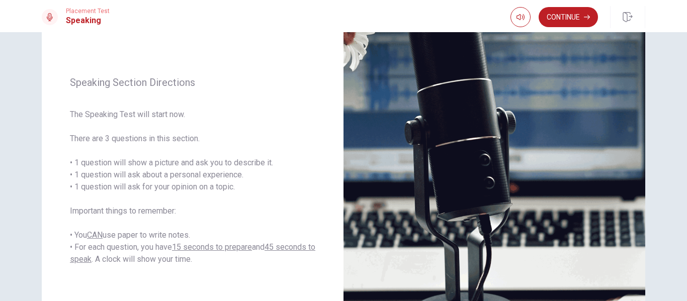
click at [558, 12] on button "Continue" at bounding box center [568, 17] width 59 height 20
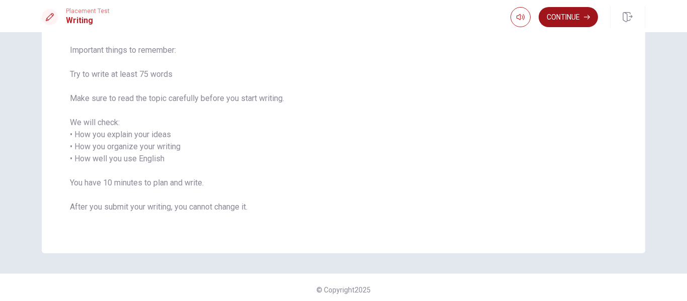
click at [553, 25] on button "Continue" at bounding box center [568, 17] width 59 height 20
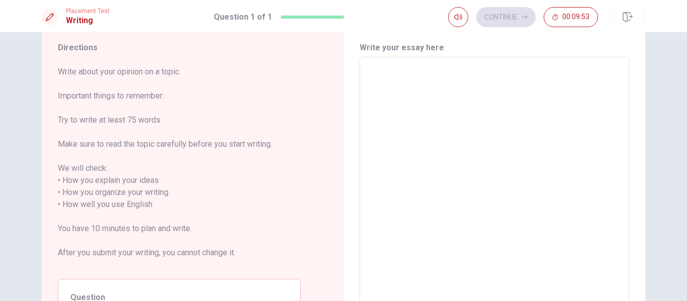
scroll to position [8, 0]
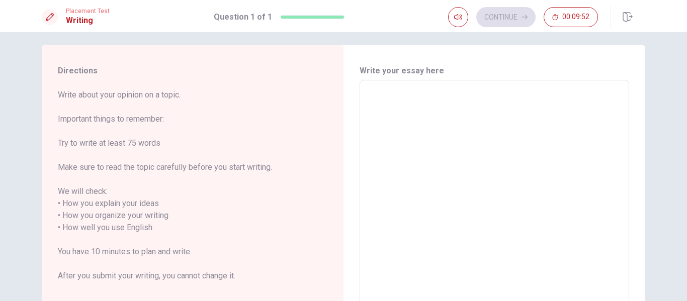
click at [392, 109] on textarea at bounding box center [495, 222] width 256 height 267
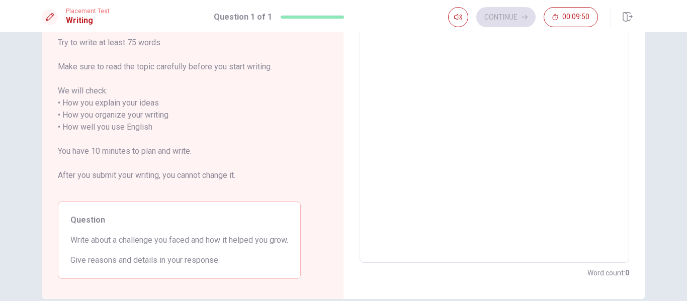
scroll to position [58, 0]
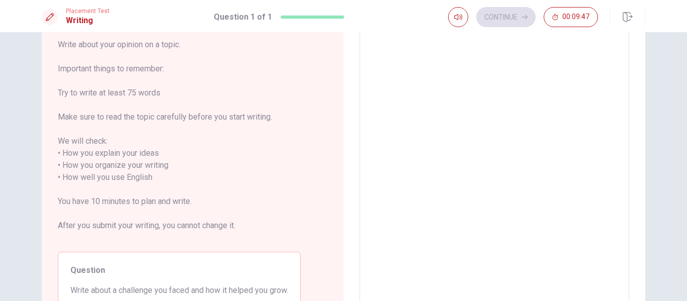
type textarea "T"
type textarea "x"
type textarea "Th"
type textarea "x"
type textarea "The"
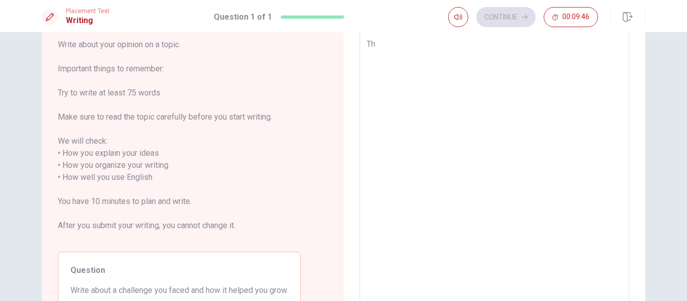
type textarea "x"
type textarea "The"
type textarea "x"
type textarea "The c"
type textarea "x"
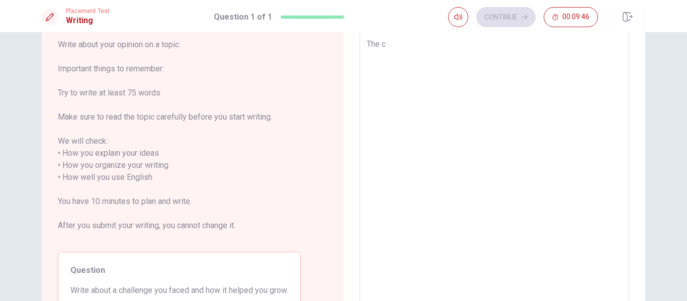
type textarea "The ch"
type textarea "x"
type textarea "The cha"
type textarea "x"
type textarea "The chal"
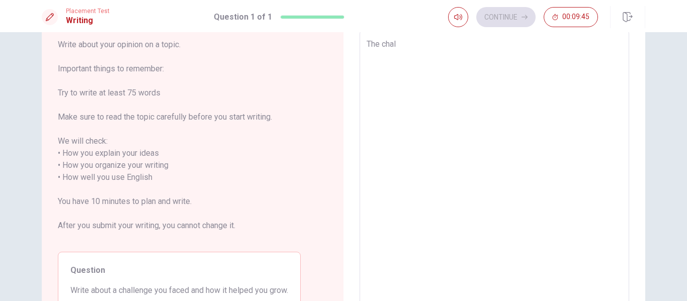
type textarea "x"
type textarea "The chall"
type textarea "x"
type textarea "The challe"
type textarea "x"
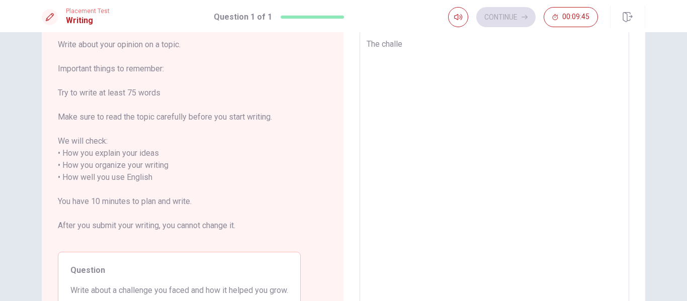
type textarea "The challen"
type textarea "x"
type textarea "The challeng"
type textarea "x"
type textarea "The challenge"
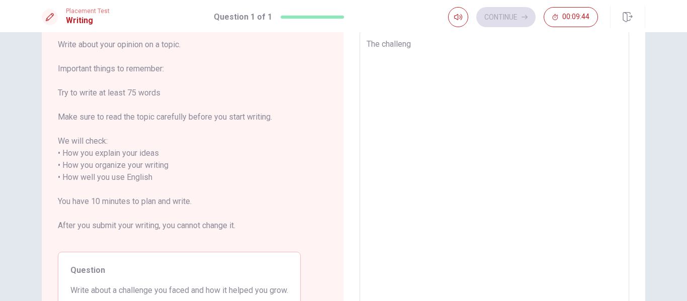
type textarea "x"
type textarea "The challenge"
type textarea "x"
type textarea "The challenge i"
type textarea "x"
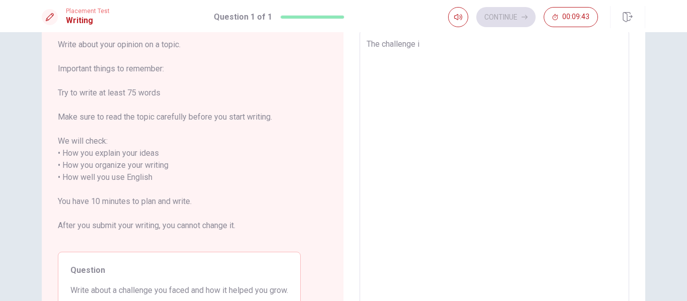
type textarea "The challenge i"
type textarea "x"
type textarea "The challenge i f"
type textarea "x"
type textarea "The challenge i fa"
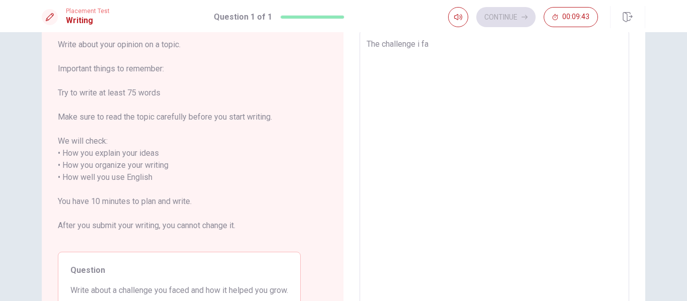
type textarea "x"
type textarea "The challenge i fac"
type textarea "x"
type textarea "The challenge i face"
type textarea "x"
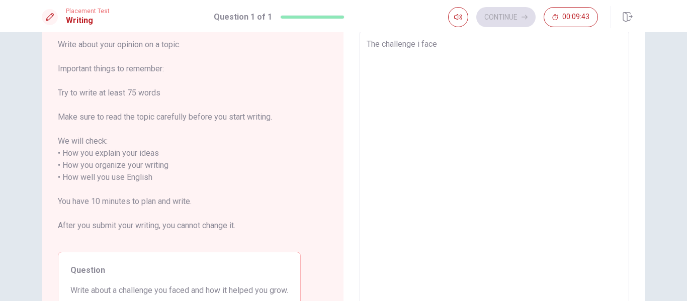
type textarea "The challenge i faced"
type textarea "x"
type textarea "The challenge i faced"
type textarea "x"
type textarea "The challenge i faced i"
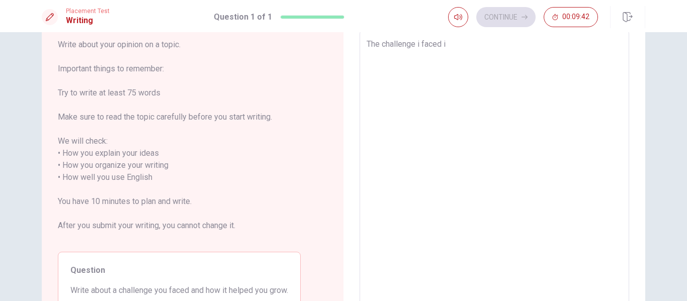
type textarea "x"
type textarea "The challenge i faced in"
type textarea "x"
type textarea "The challenge i faced in"
type textarea "x"
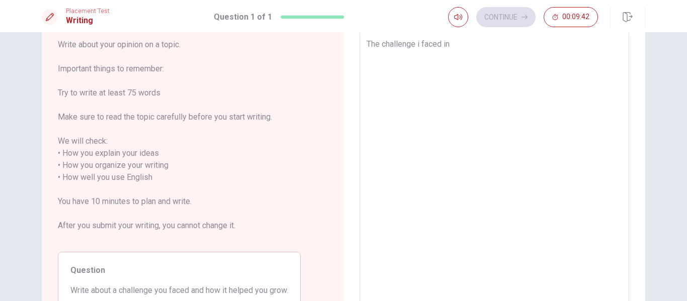
type textarea "The challenge i faced in m"
type textarea "x"
type textarea "The challenge i faced in my"
type textarea "x"
type textarea "The challenge i faced in my"
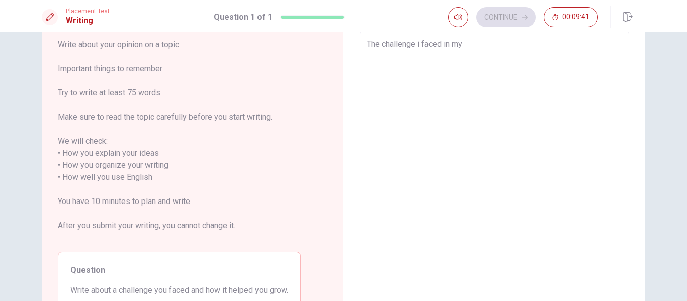
type textarea "x"
type textarea "The challenge i faced in my l"
type textarea "x"
type textarea "The challenge i faced in my li"
type textarea "x"
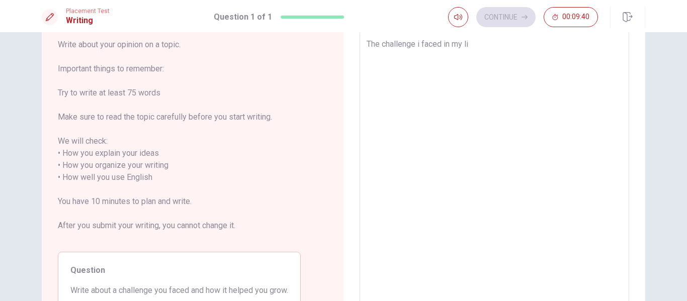
type textarea "The challenge i faced in my lif"
type textarea "x"
type textarea "The challenge i faced in my life"
type textarea "x"
type textarea "The challenge i faced in my life"
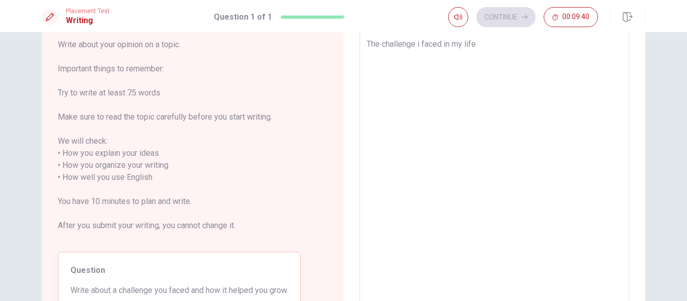
type textarea "x"
type textarea "The challenge i faced in my life w"
type textarea "x"
type textarea "The challenge i faced in my life wa"
type textarea "x"
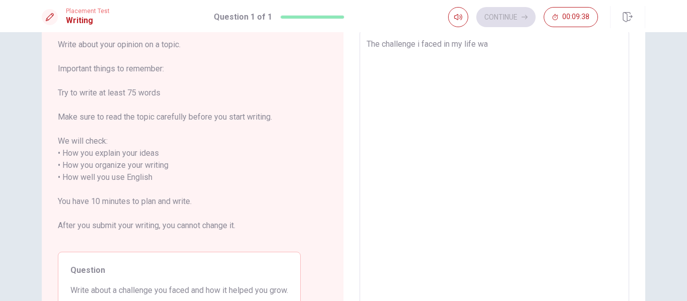
type textarea "The challenge i faced in my life was"
type textarea "x"
type textarea "The challenge i faced in my life was"
type textarea "x"
type textarea "The challenge i faced in my life was c"
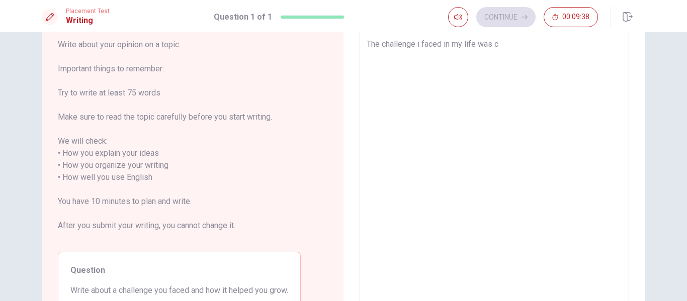
type textarea "x"
type textarea "The challenge i faced in my life was co"
type textarea "x"
type textarea "The challenge i faced in my life was com"
type textarea "x"
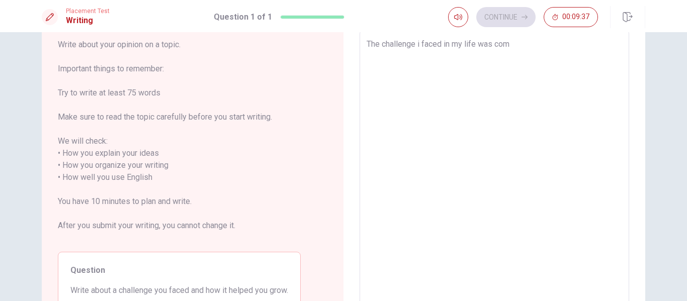
type textarea "The challenge i faced in my life was comi"
type textarea "x"
type textarea "The challenge i faced in my life was comin"
type textarea "x"
type textarea "The challenge i faced in my life was coming"
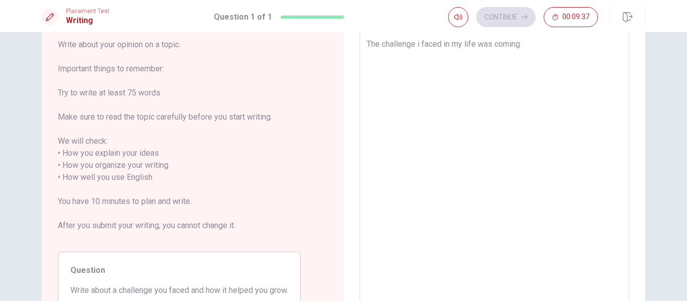
type textarea "x"
type textarea "The challenge i faced in my life was coming"
type textarea "x"
type textarea "The challenge i faced in my life was coming t"
type textarea "x"
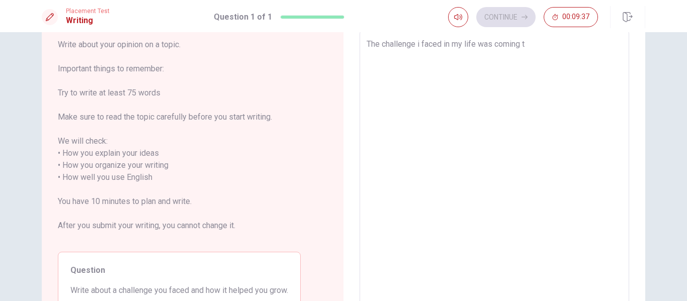
type textarea "The challenge i faced in my life was coming to"
type textarea "x"
type textarea "The challenge i faced in my life was coming to"
type textarea "x"
type textarea "The challenge i faced in my life was coming to c"
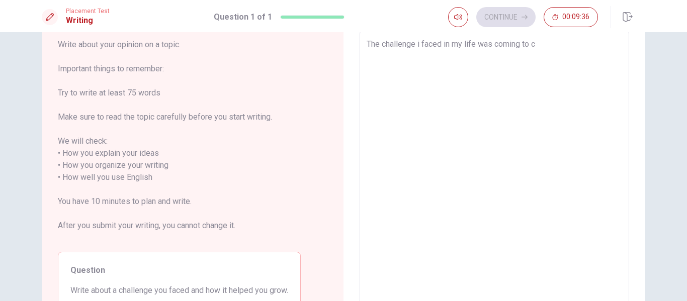
type textarea "x"
type textarea "The challenge i faced in my life was coming to ca"
type textarea "x"
type textarea "The challenge i faced in my life was coming to can"
type textarea "x"
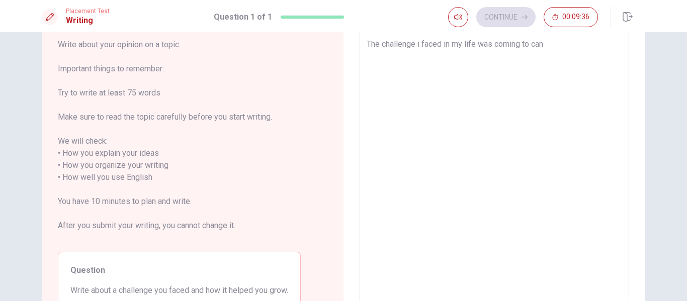
type textarea "The challenge i faced in my life was coming to [GEOGRAPHIC_DATA]"
type textarea "x"
type textarea "The challenge i faced in my life was coming to [GEOGRAPHIC_DATA]"
type textarea "x"
type textarea "The challenge i faced in my life was coming to [GEOGRAPHIC_DATA]"
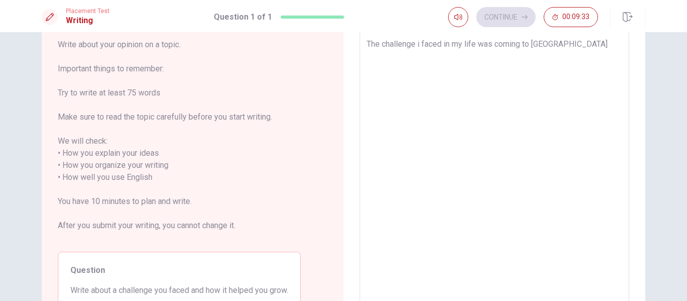
type textarea "x"
type textarea "The challenge i faced in my life was coming to [GEOGRAPHIC_DATA]"
type textarea "x"
type textarea "The challenge i faced in my life was coming to [GEOGRAPHIC_DATA] i"
type textarea "x"
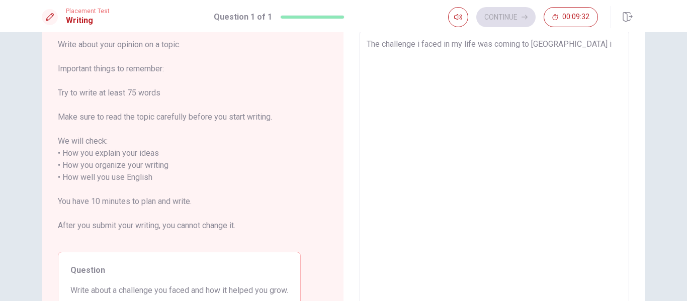
type textarea "The challenge i faced in my life was coming to [GEOGRAPHIC_DATA] in"
type textarea "x"
type textarea "The challenge i faced in my life was coming to [GEOGRAPHIC_DATA] i"
type textarea "x"
type textarea "The challenge i faced in my life was coming to [GEOGRAPHIC_DATA]"
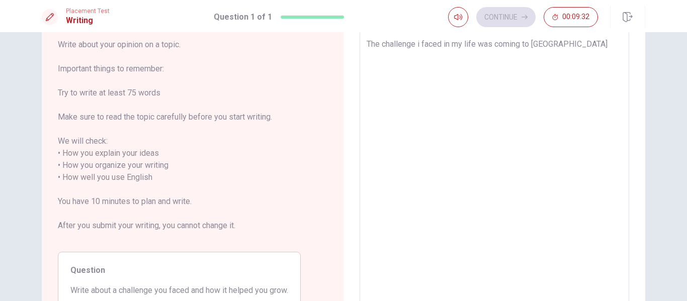
type textarea "x"
type textarea "The challenge i faced in my life was coming to [GEOGRAPHIC_DATA] b"
type textarea "x"
type textarea "The challenge i faced in my life was coming to [GEOGRAPHIC_DATA] be"
type textarea "x"
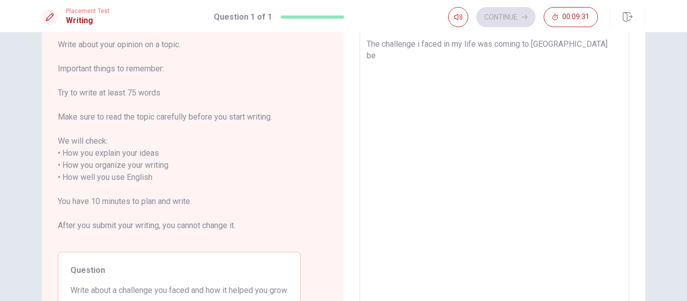
type textarea "The challenge i faced in my life was coming to [GEOGRAPHIC_DATA] bef"
type textarea "x"
type textarea "The challenge i faced in my life was coming to [GEOGRAPHIC_DATA] befo"
type textarea "x"
type textarea "The challenge i faced in my life was coming to [GEOGRAPHIC_DATA] befor"
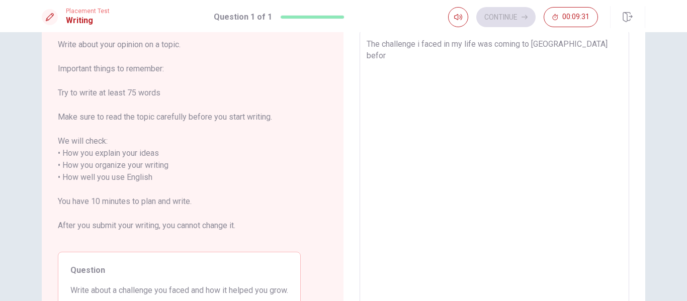
type textarea "x"
type textarea "The challenge i faced in my life was coming to [GEOGRAPHIC_DATA] before"
type textarea "x"
type textarea "The challenge i faced in my life was coming to [GEOGRAPHIC_DATA] before"
type textarea "x"
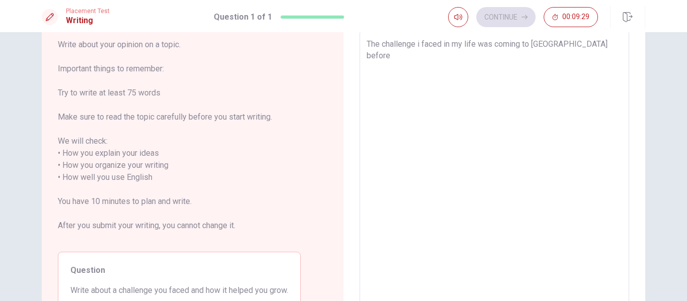
type textarea "The challenge i faced in my life was coming to [GEOGRAPHIC_DATA] before"
type textarea "x"
type textarea "The challenge i faced in my life was coming to [GEOGRAPHIC_DATA] befor"
type textarea "x"
type textarea "The challenge i faced in my life was coming to [GEOGRAPHIC_DATA] befo"
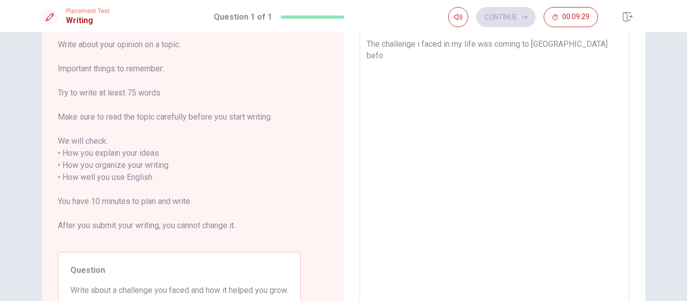
type textarea "x"
type textarea "The challenge i faced in my life was coming to [GEOGRAPHIC_DATA] bef"
type textarea "x"
type textarea "The challenge i faced in my life was coming to [GEOGRAPHIC_DATA] be"
type textarea "x"
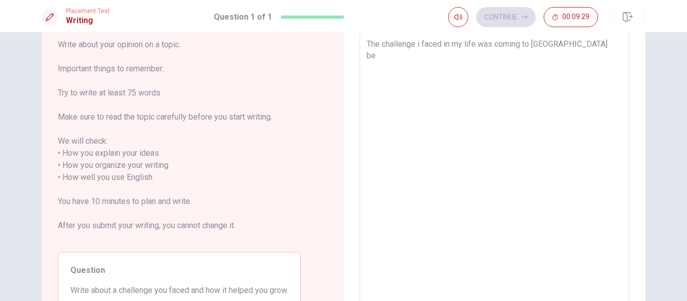
type textarea "The challenge i faced in my life was coming to [GEOGRAPHIC_DATA] b"
type textarea "x"
type textarea "The challenge i faced in my life was coming to [GEOGRAPHIC_DATA]"
type textarea "x"
type textarea "The challenge i faced in my life was coming to [GEOGRAPHIC_DATA]"
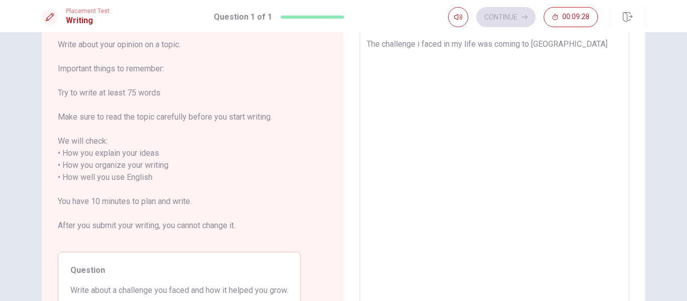
type textarea "x"
type textarea "The challenge i faced in my life was coming to [GEOGRAPHIC_DATA]"
type textarea "x"
type textarea "The challenge i faced in my life was coming to can"
type textarea "x"
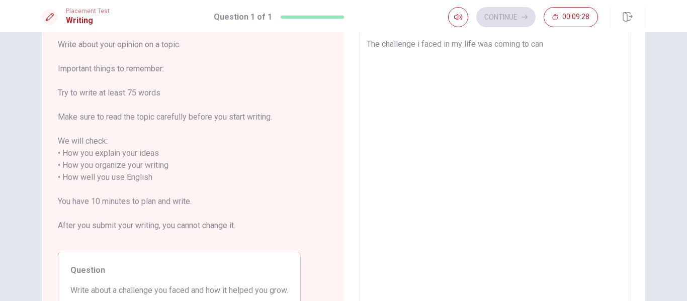
type textarea "The challenge i faced in my life was coming to ca"
type textarea "x"
type textarea "The challenge i faced in my life was coming to c"
type textarea "x"
type textarea "The challenge i faced in my life was coming to"
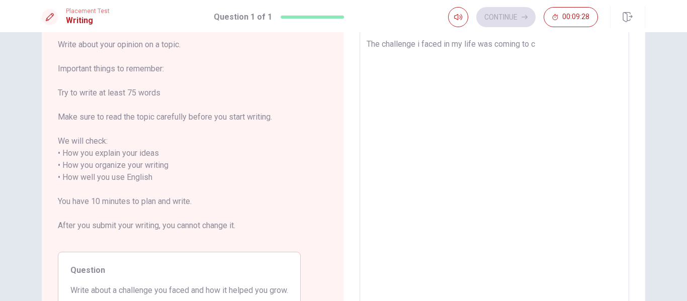
type textarea "x"
type textarea "The challenge i faced in my life was coming to"
type textarea "x"
type textarea "The challenge i faced in my life was coming t"
type textarea "x"
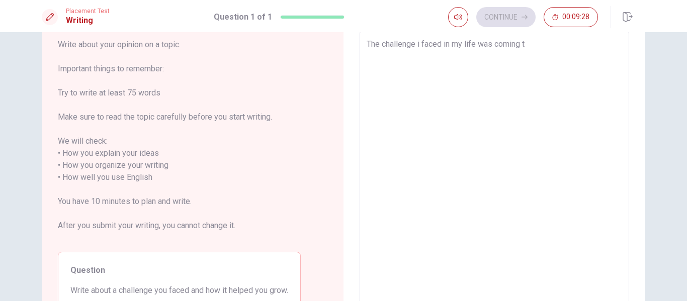
type textarea "The challenge i faced in my life was coming"
type textarea "x"
type textarea "The challenge i faced in my life was coming"
type textarea "x"
type textarea "The challenge i faced in my life was comin"
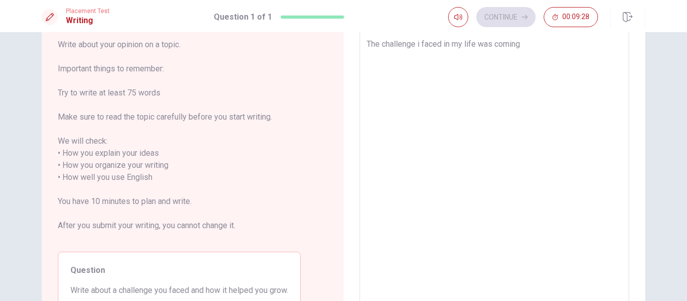
type textarea "x"
type textarea "The challenge i faced in my life was comi"
type textarea "x"
type textarea "The challenge i faced in my life was com"
type textarea "x"
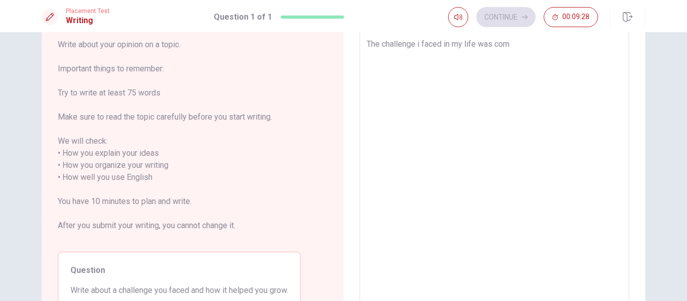
type textarea "The challenge i faced in my life was co"
type textarea "x"
type textarea "The challenge i faced in my life was c"
type textarea "x"
type textarea "The challenge i faced in my life was"
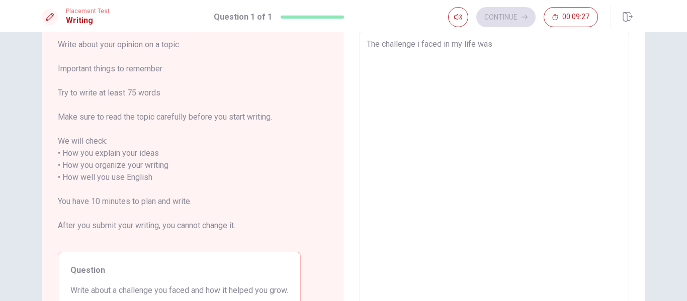
type textarea "x"
type textarea "The challenge i faced in my life was t"
type textarea "x"
type textarea "The challenge i faced in my life was te"
type textarea "x"
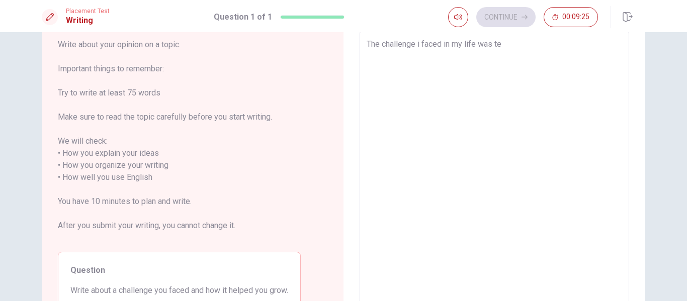
type textarea "The challenge i faced in my life was t"
type textarea "x"
type textarea "The challenge i faced in my life was th"
type textarea "x"
type textarea "The challenge i faced in my life was the"
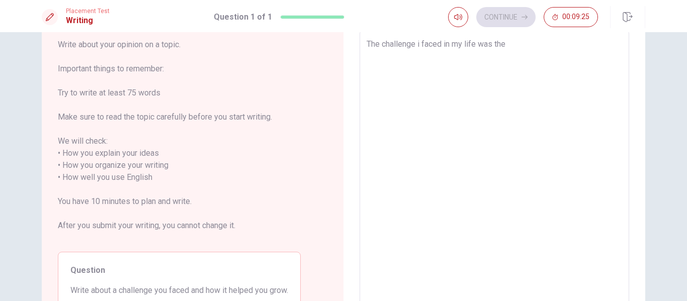
type textarea "x"
type textarea "The challenge i faced in my life was the"
type textarea "x"
type textarea "The challenge i faced in my life was the c"
type textarea "x"
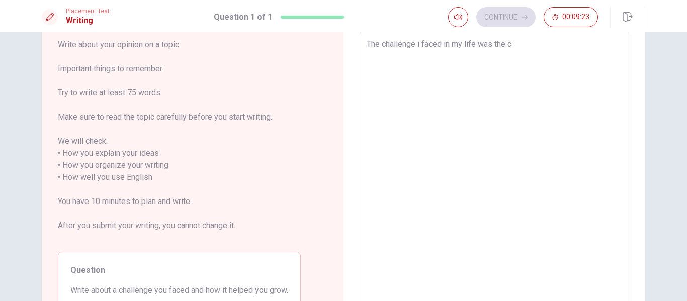
type textarea "The challenge i faced in my life was the co"
type textarea "x"
type textarea "The challenge i faced in my life was the cov"
type textarea "x"
type textarea "The challenge i faced in my life was the covi"
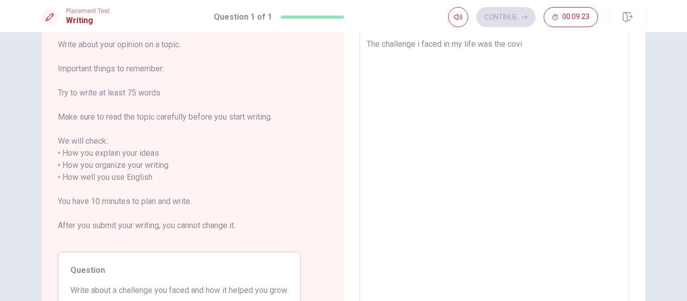
type textarea "x"
type textarea "The challenge i faced in my life was the [MEDICAL_DATA]"
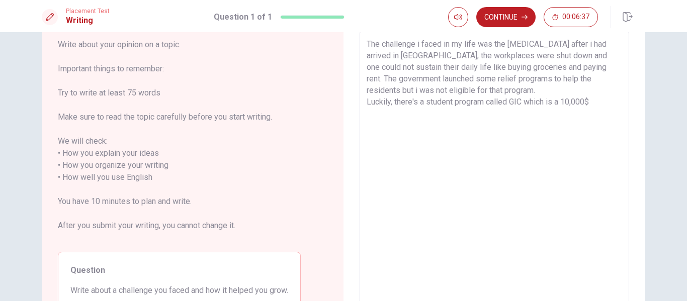
click at [593, 103] on textarea "The challenge i faced in my life was the [MEDICAL_DATA] after i had arrived in …" at bounding box center [495, 171] width 256 height 267
click at [558, 103] on textarea "The challenge i faced in my life was the [MEDICAL_DATA] after i had arrived in …" at bounding box center [495, 171] width 256 height 267
click at [594, 103] on textarea "The challenge i faced in my life was the [MEDICAL_DATA] after i had arrived in …" at bounding box center [495, 171] width 256 height 267
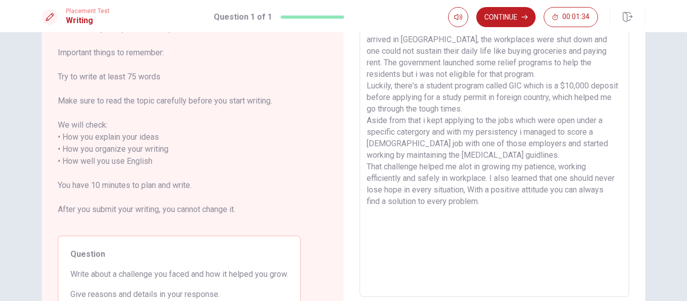
scroll to position [28, 0]
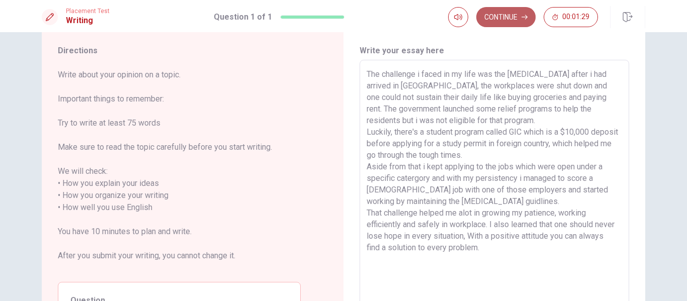
click at [512, 23] on button "Continue" at bounding box center [505, 17] width 59 height 20
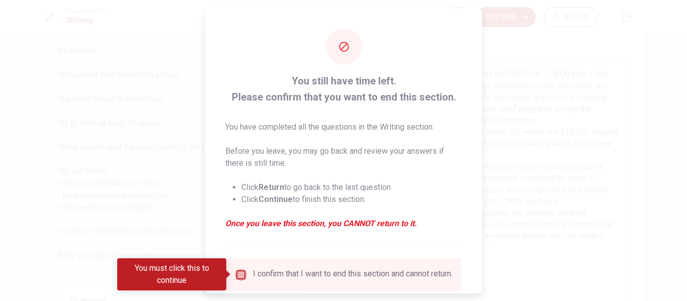
click at [240, 277] on input "You must click this to continue" at bounding box center [241, 275] width 12 height 12
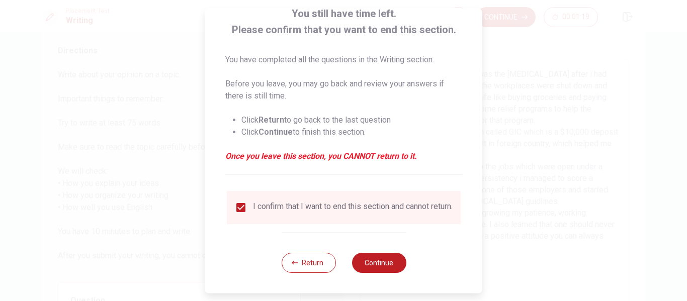
scroll to position [69, 0]
click at [364, 264] on button "Continue" at bounding box center [379, 263] width 54 height 20
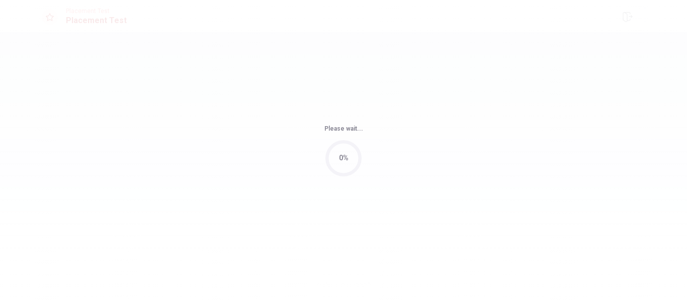
scroll to position [0, 0]
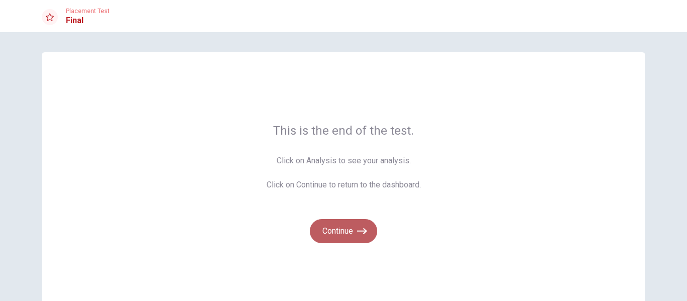
click at [343, 229] on button "Continue" at bounding box center [343, 231] width 67 height 24
